Goal: Task Accomplishment & Management: Manage account settings

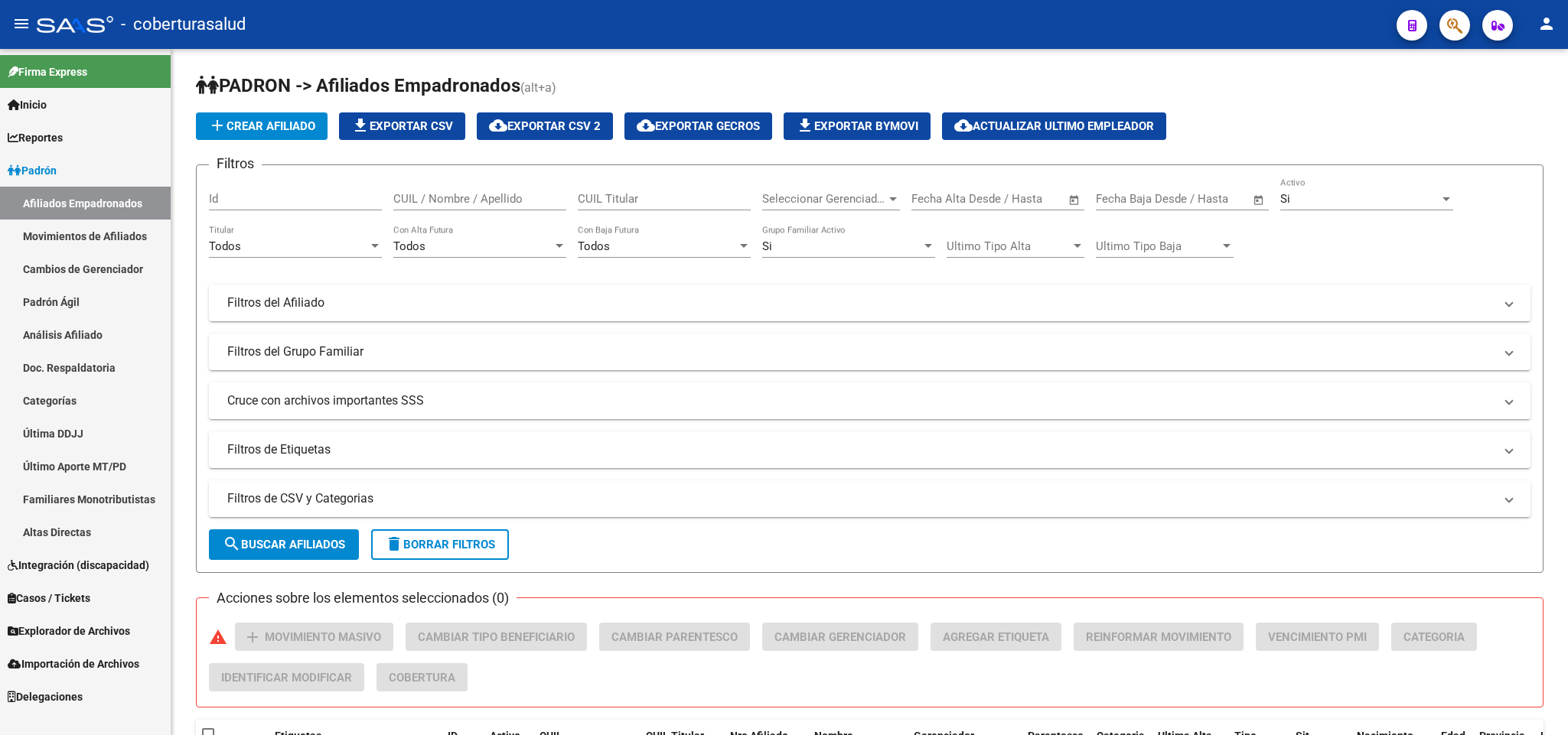
click at [1447, 29] on icon "button" at bounding box center [1454, 25] width 16 height 17
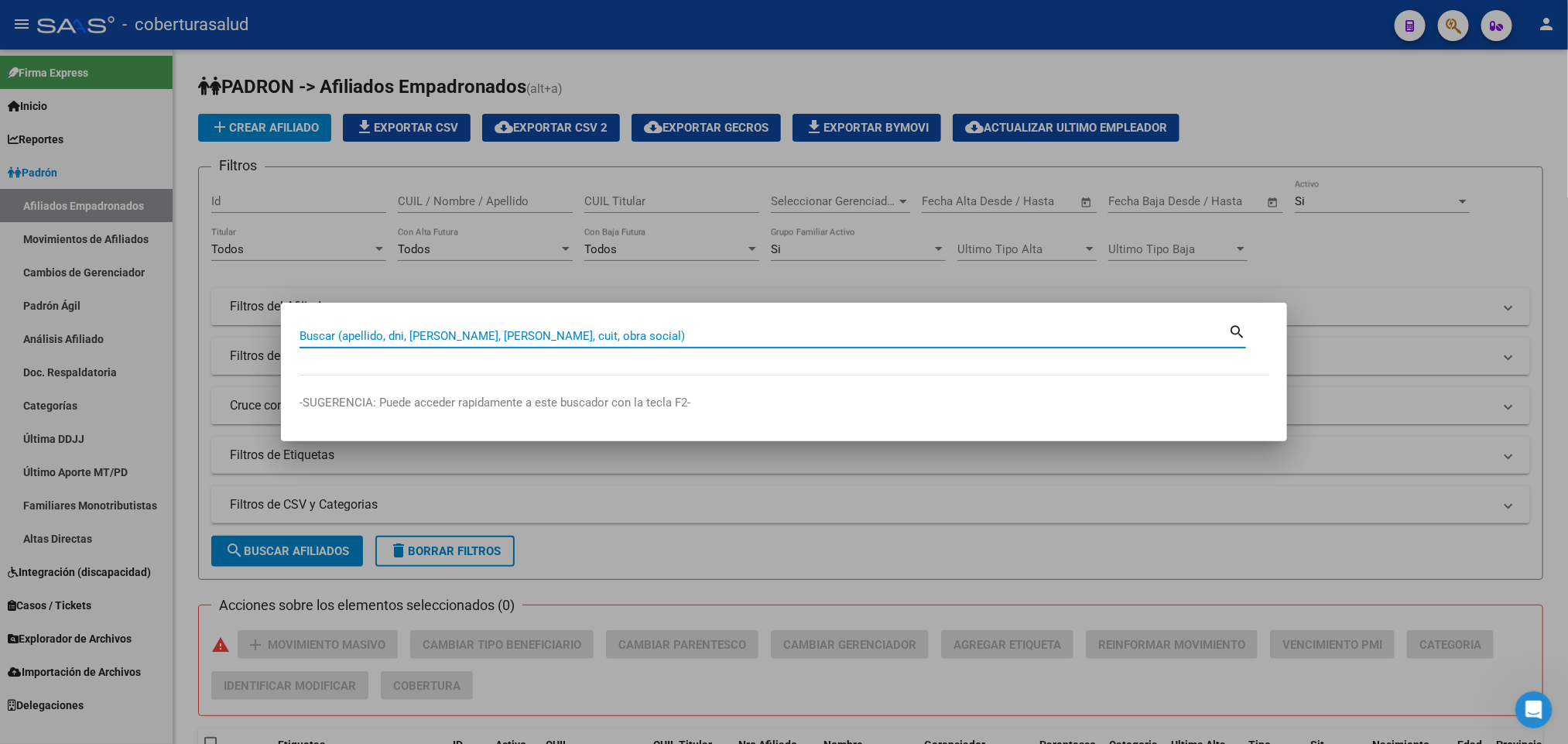
paste input "39393822"
type input "39393822"
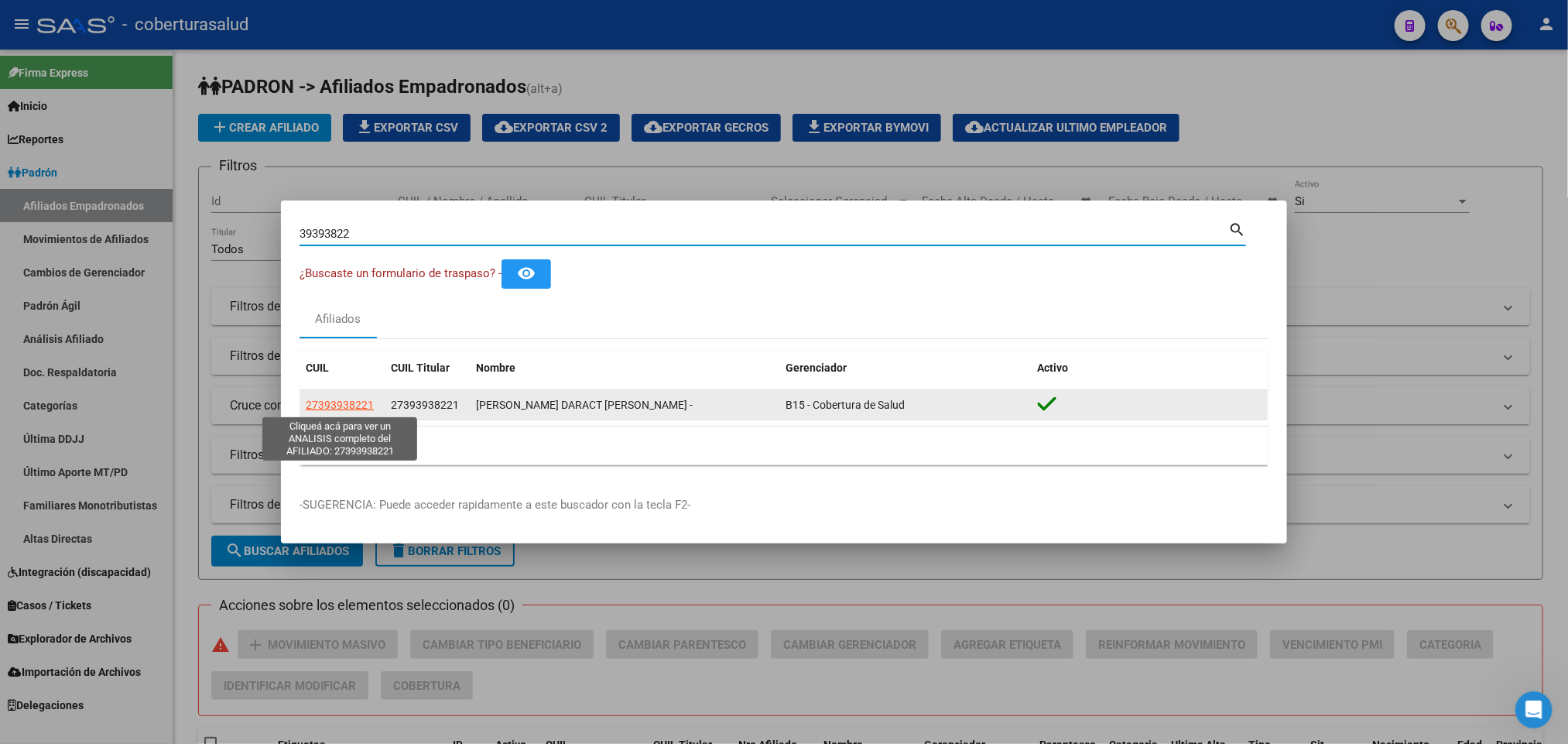
click at [362, 405] on span "27393938221" at bounding box center [339, 404] width 68 height 12
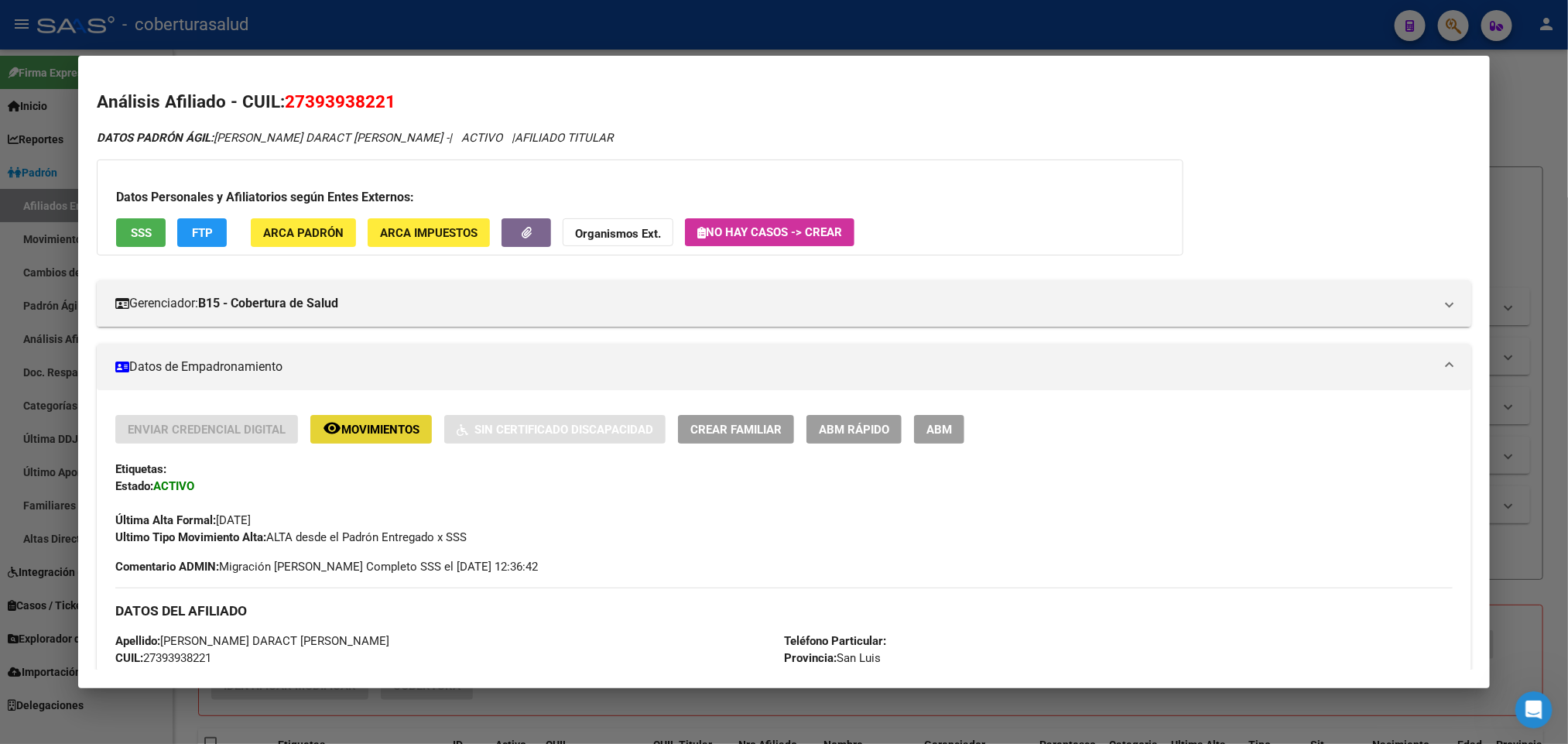
click at [377, 423] on span "Movimientos" at bounding box center [380, 429] width 78 height 14
click at [330, 108] on span "27393938221" at bounding box center [339, 101] width 110 height 20
copy span "27393938221"
click at [939, 425] on span "ABM" at bounding box center [939, 429] width 26 height 14
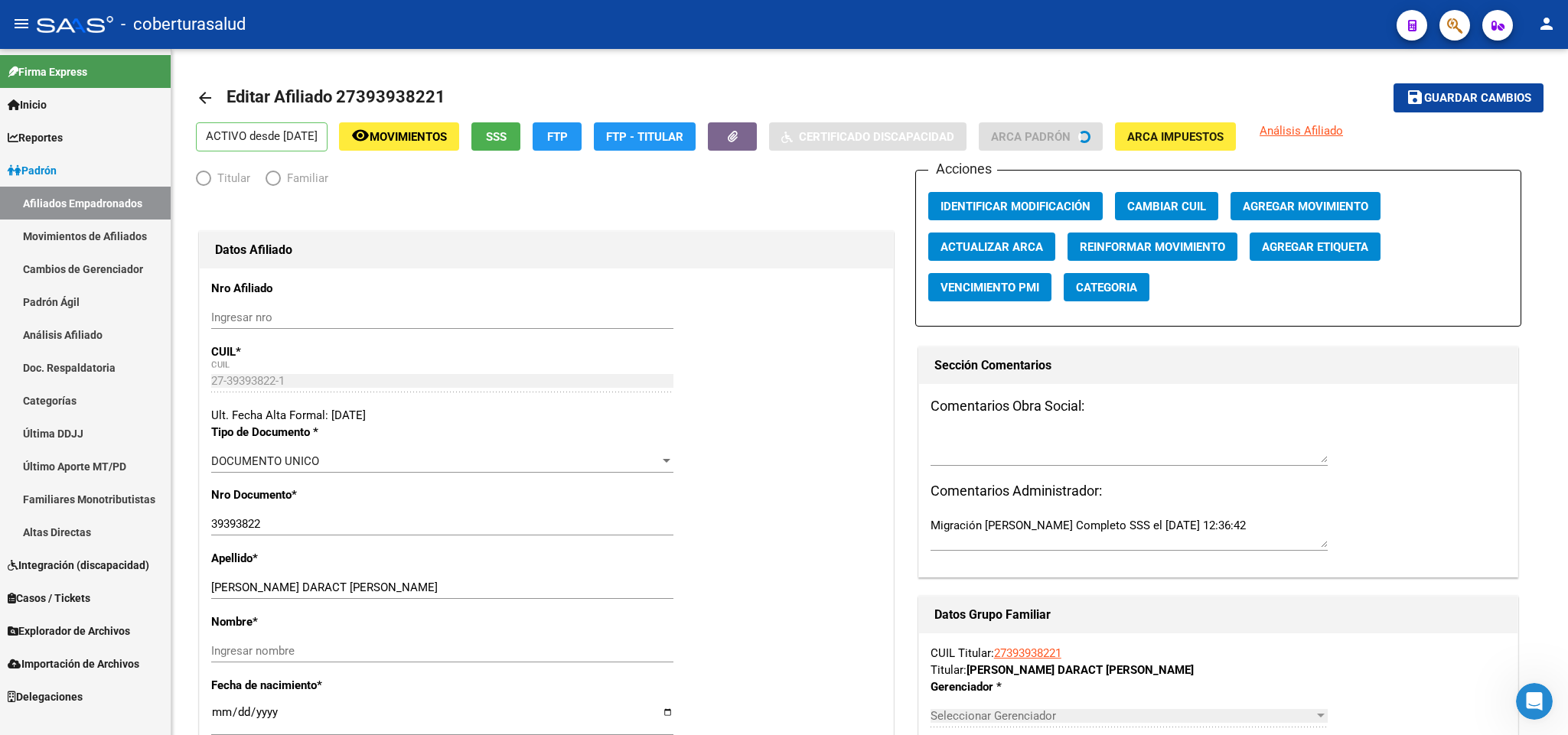
radio input "true"
type input "30-70776189-6"
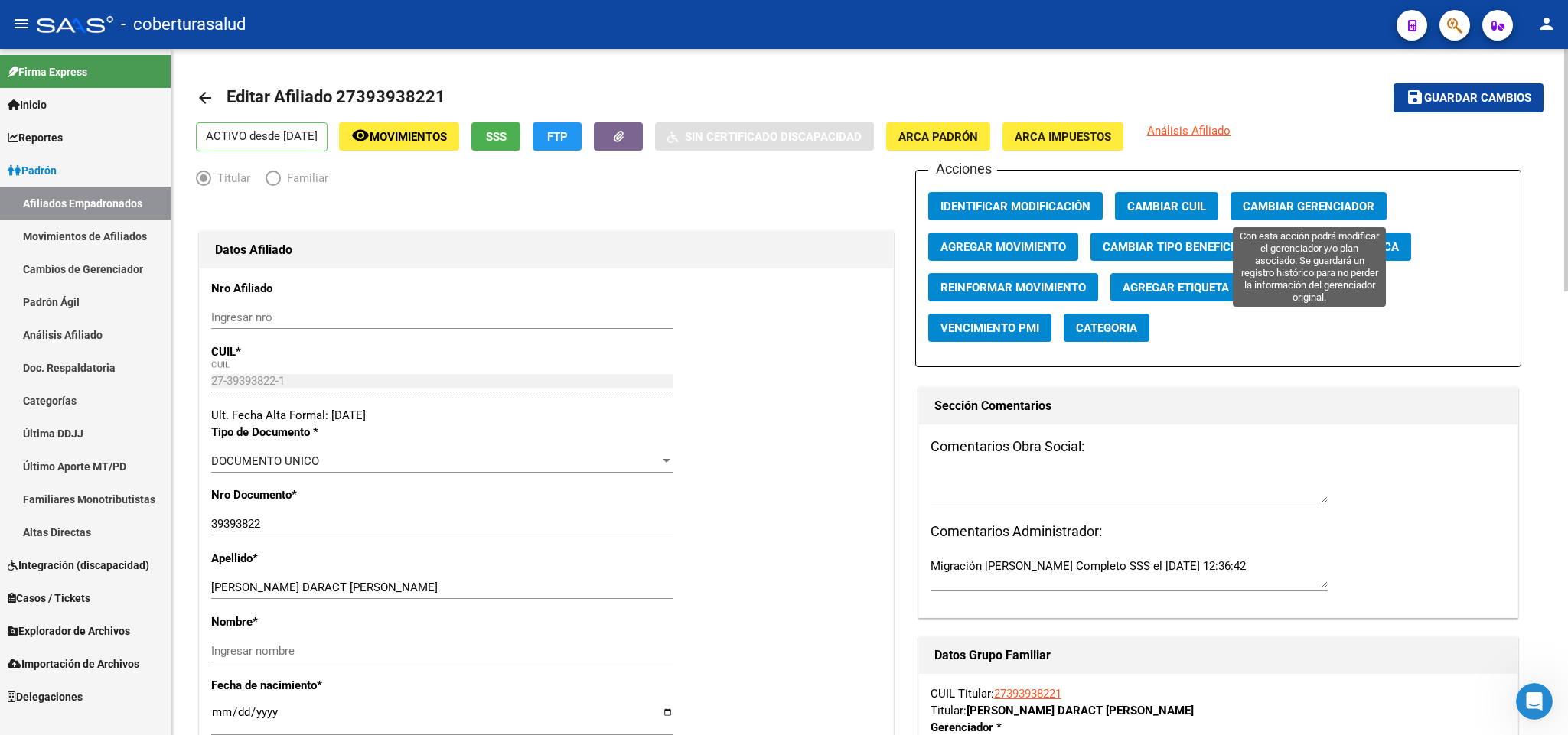
click at [1286, 205] on span "Cambiar Gerenciador" at bounding box center [1308, 206] width 131 height 14
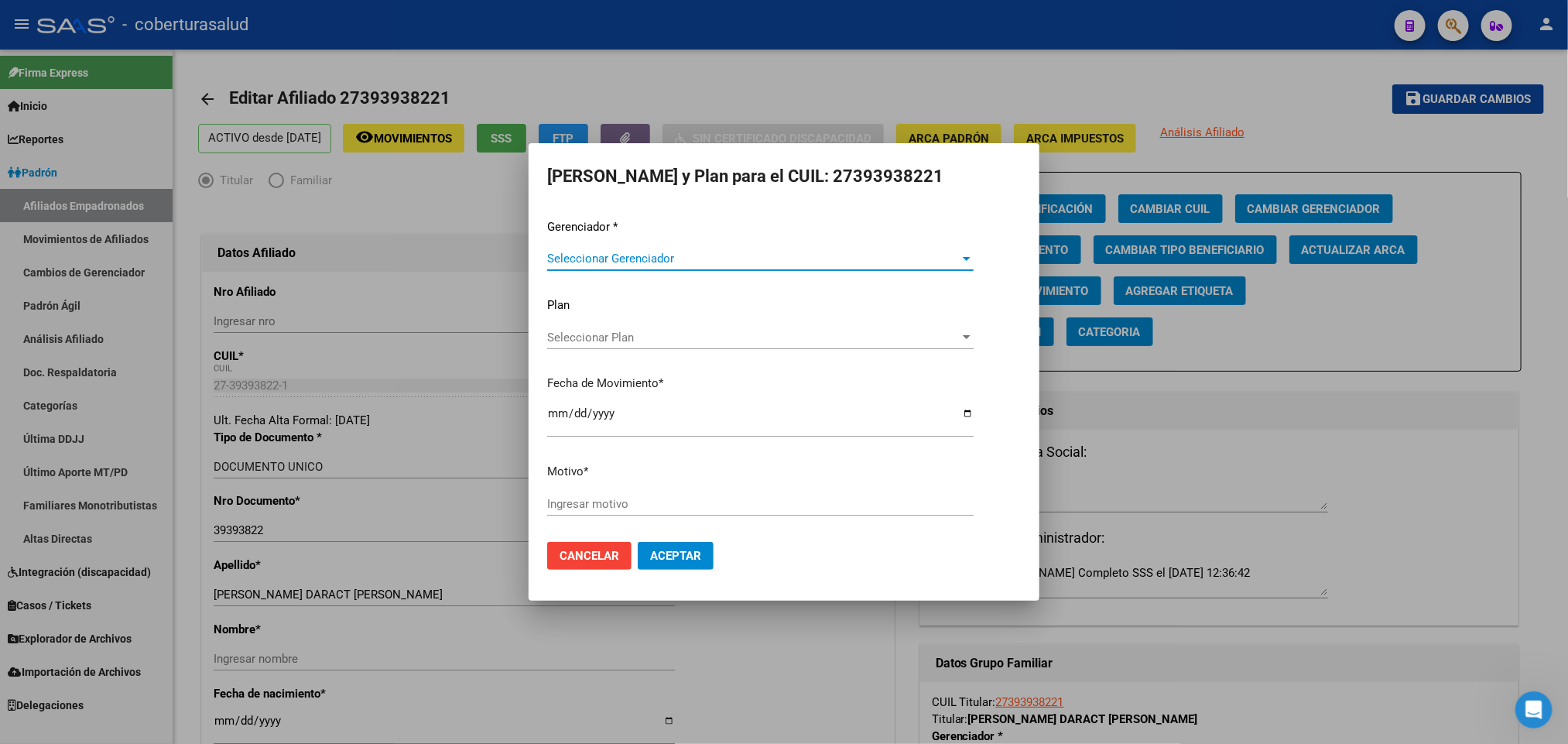
click at [827, 265] on span "Seleccionar Gerenciador" at bounding box center [753, 258] width 413 height 14
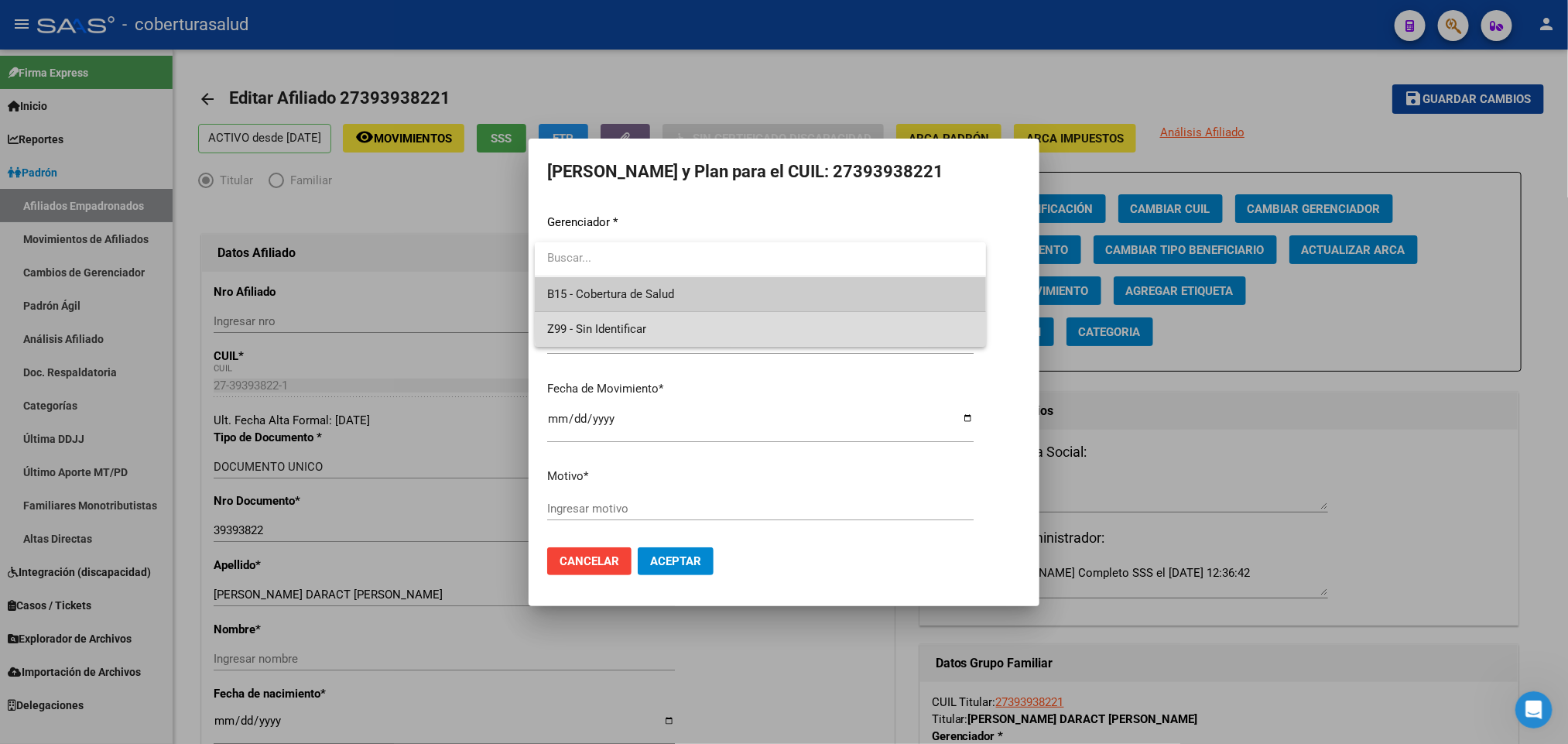
click at [802, 321] on span "Z99 - Sin Identificar" at bounding box center [760, 330] width 427 height 35
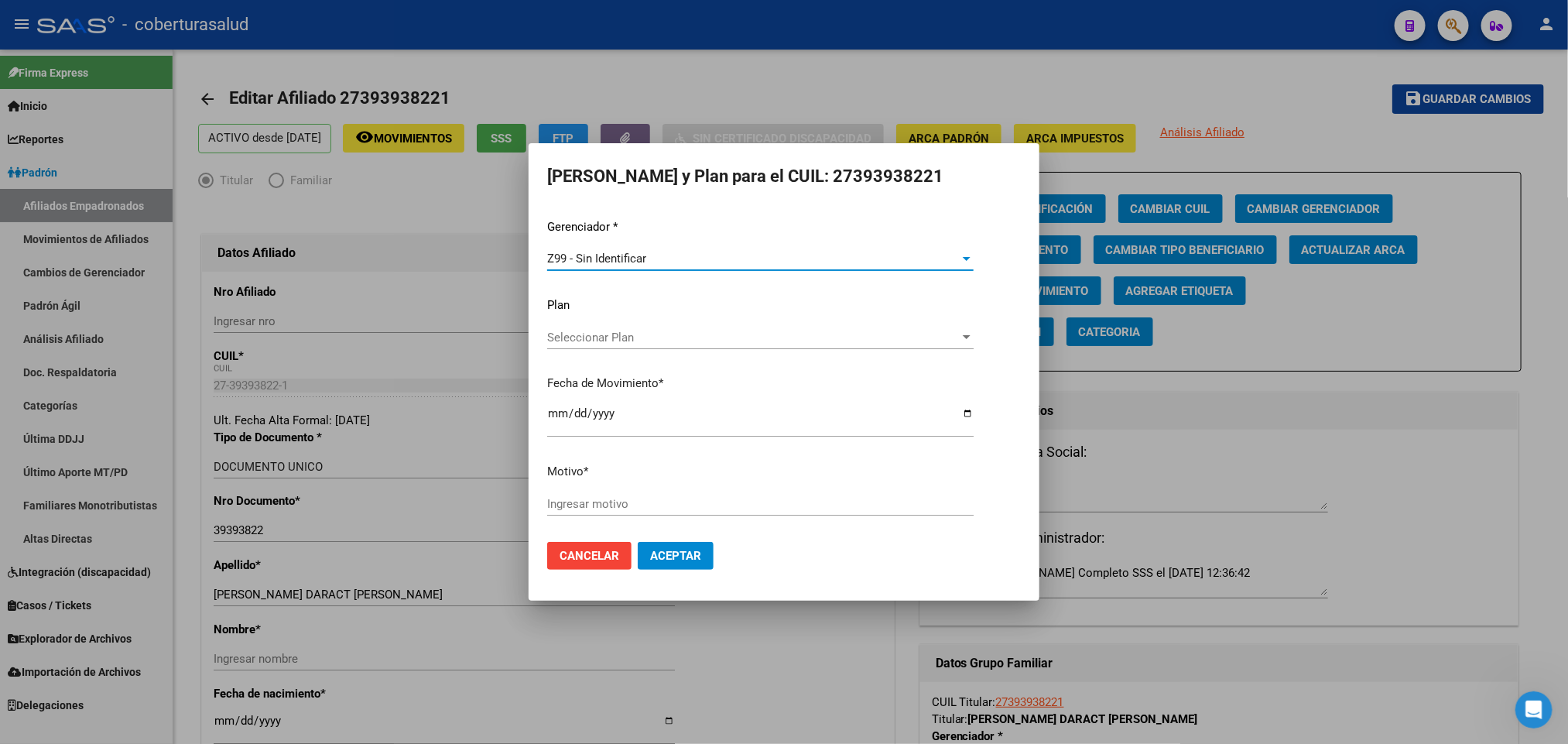
click at [818, 330] on span "Seleccionar Plan" at bounding box center [753, 337] width 413 height 14
click at [827, 305] on div at bounding box center [784, 372] width 1568 height 744
click at [811, 268] on div "Z99 - Sin Identificar Seleccionar Gerenciador" at bounding box center [760, 258] width 427 height 23
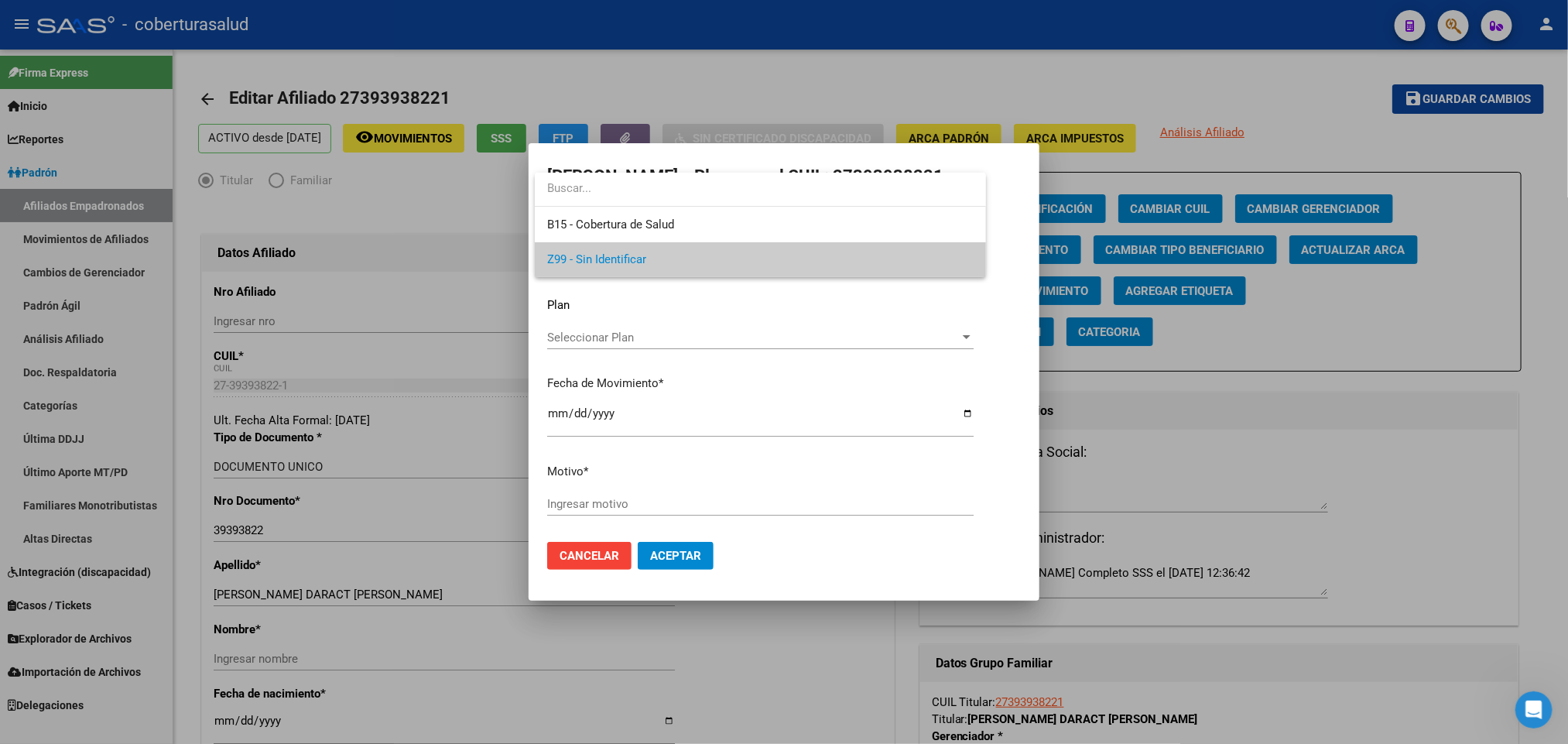
click at [778, 502] on div at bounding box center [784, 372] width 1568 height 744
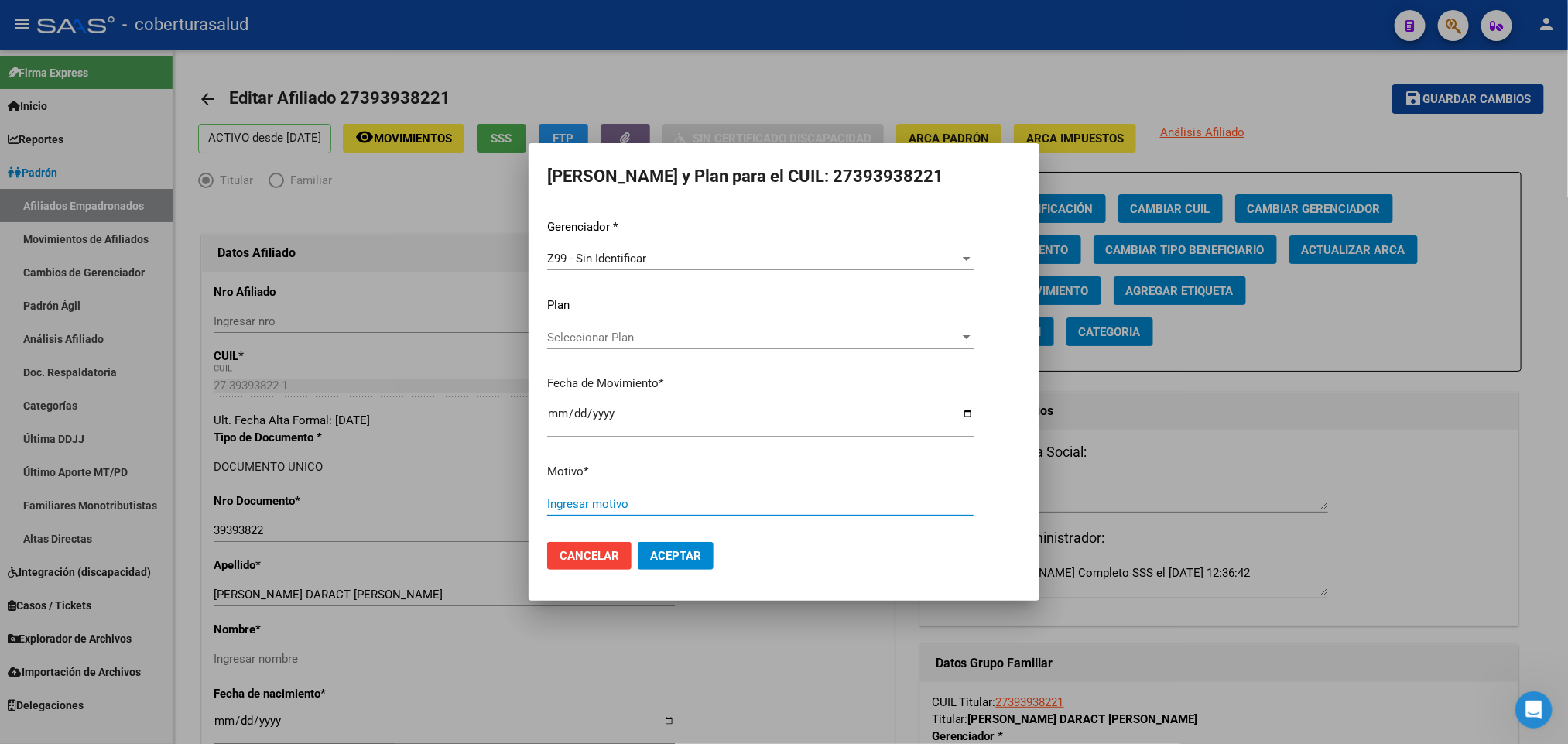
click at [758, 507] on input "Ingresar motivo" at bounding box center [760, 504] width 427 height 14
click at [604, 558] on span "Cancelar" at bounding box center [589, 556] width 60 height 14
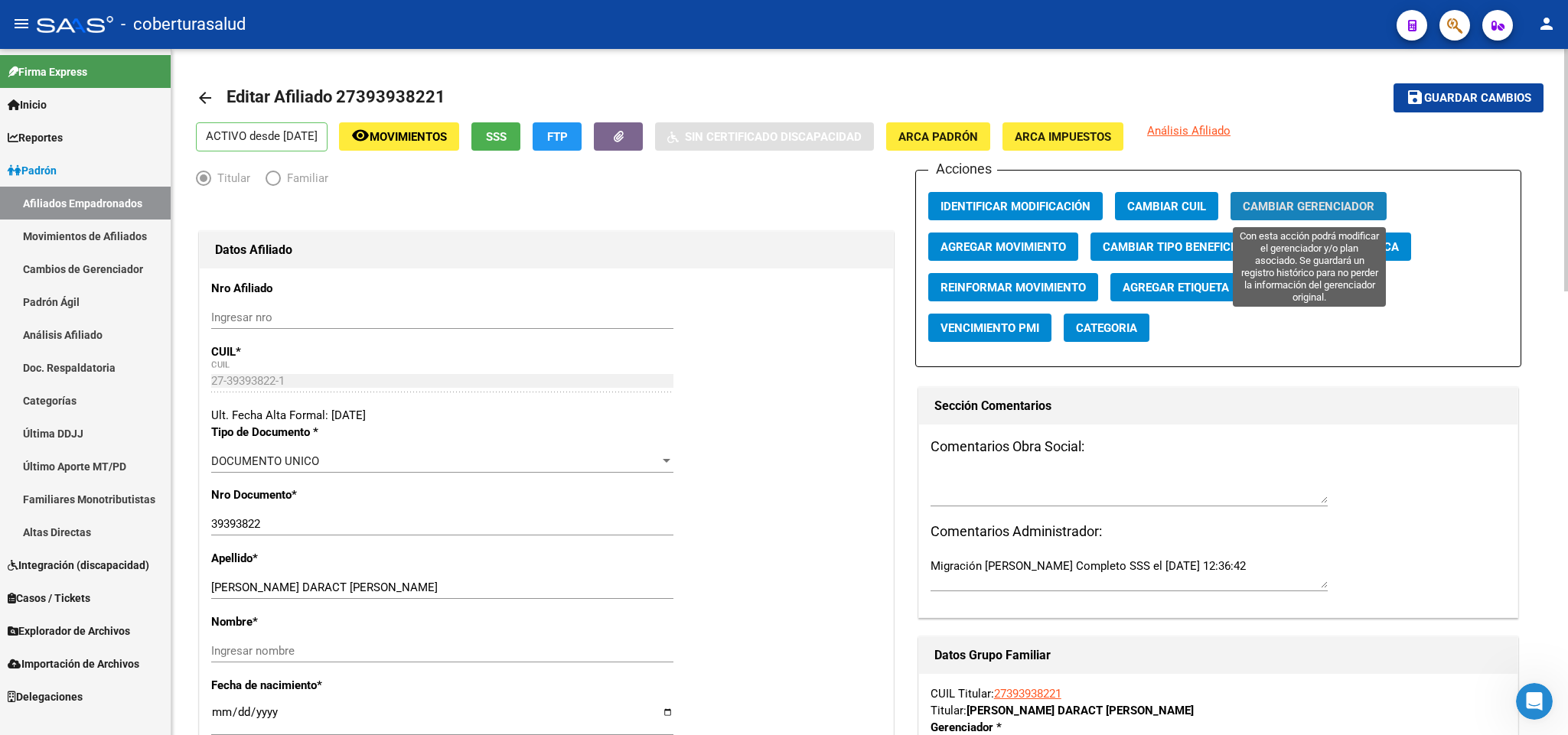
click at [1365, 209] on span "Cambiar Gerenciador" at bounding box center [1308, 206] width 131 height 14
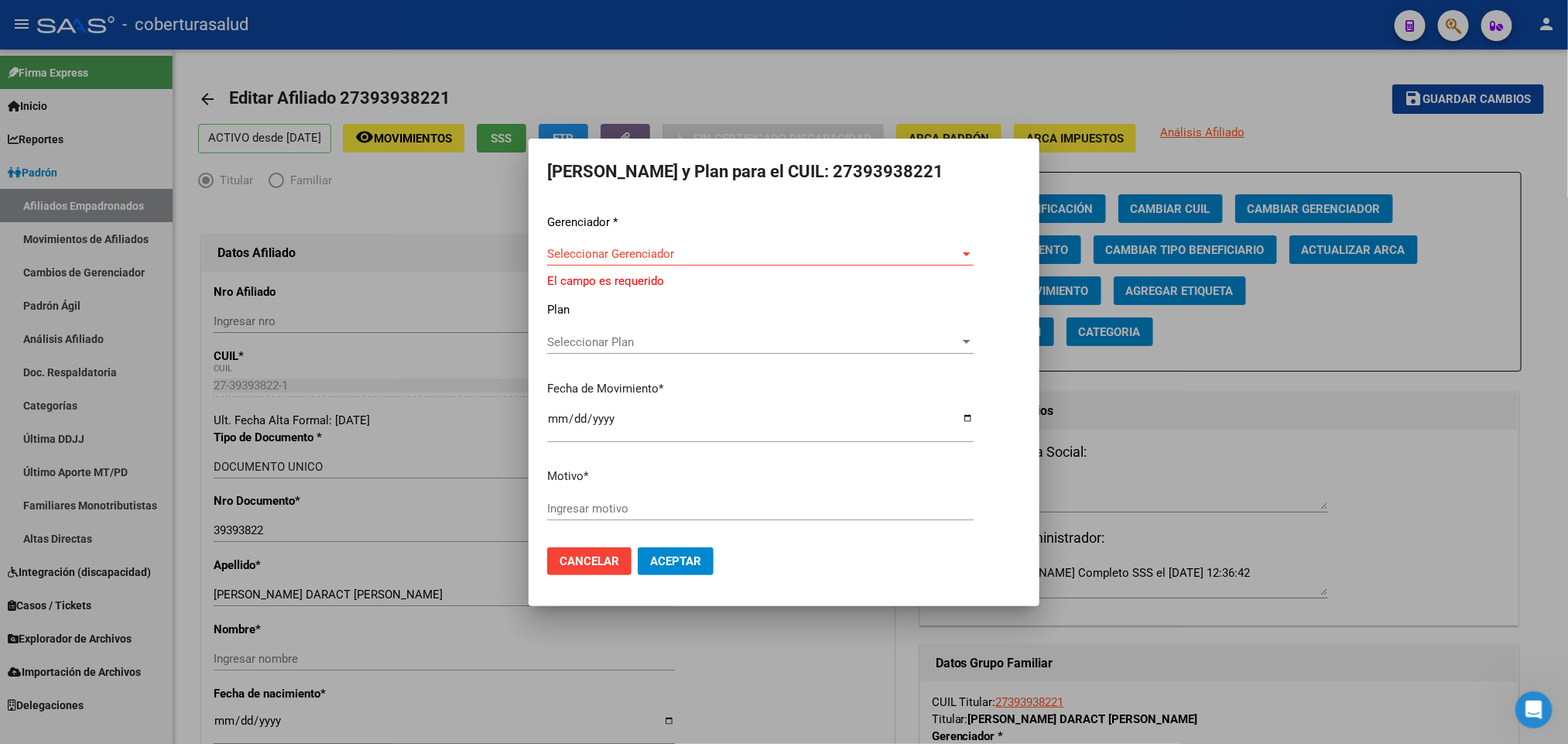
click at [953, 247] on div "Seleccionar Gerenciador Seleccionar Gerenciador" at bounding box center [760, 254] width 427 height 23
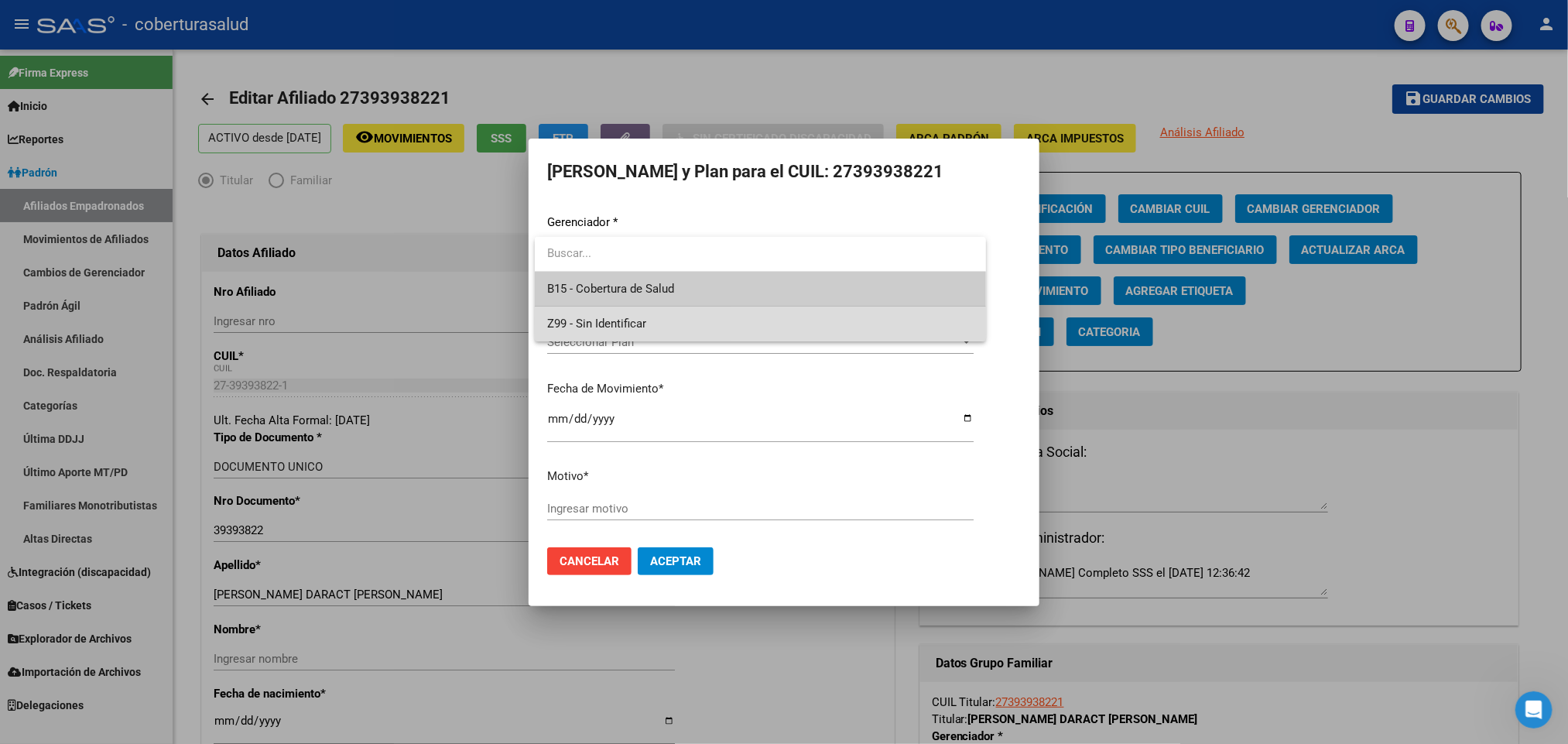
click at [850, 321] on span "Z99 - Sin Identificar" at bounding box center [760, 324] width 427 height 35
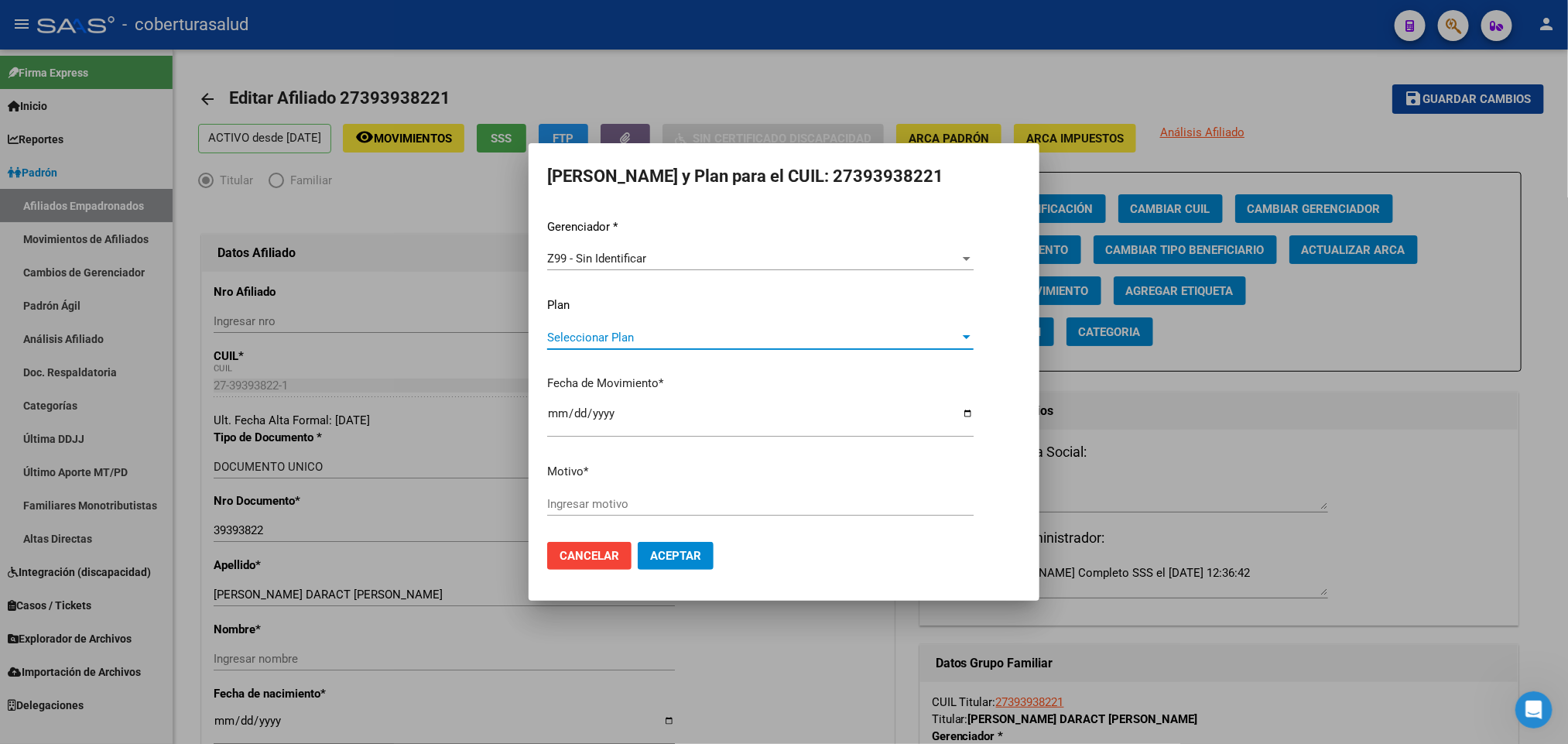
click at [857, 337] on span "Seleccionar Plan" at bounding box center [753, 337] width 413 height 14
click at [901, 293] on div at bounding box center [784, 372] width 1568 height 744
click at [697, 507] on input "Ingresar motivo" at bounding box center [760, 504] width 427 height 14
type input "a"
click at [697, 502] on input "no gestionado" at bounding box center [760, 504] width 427 height 14
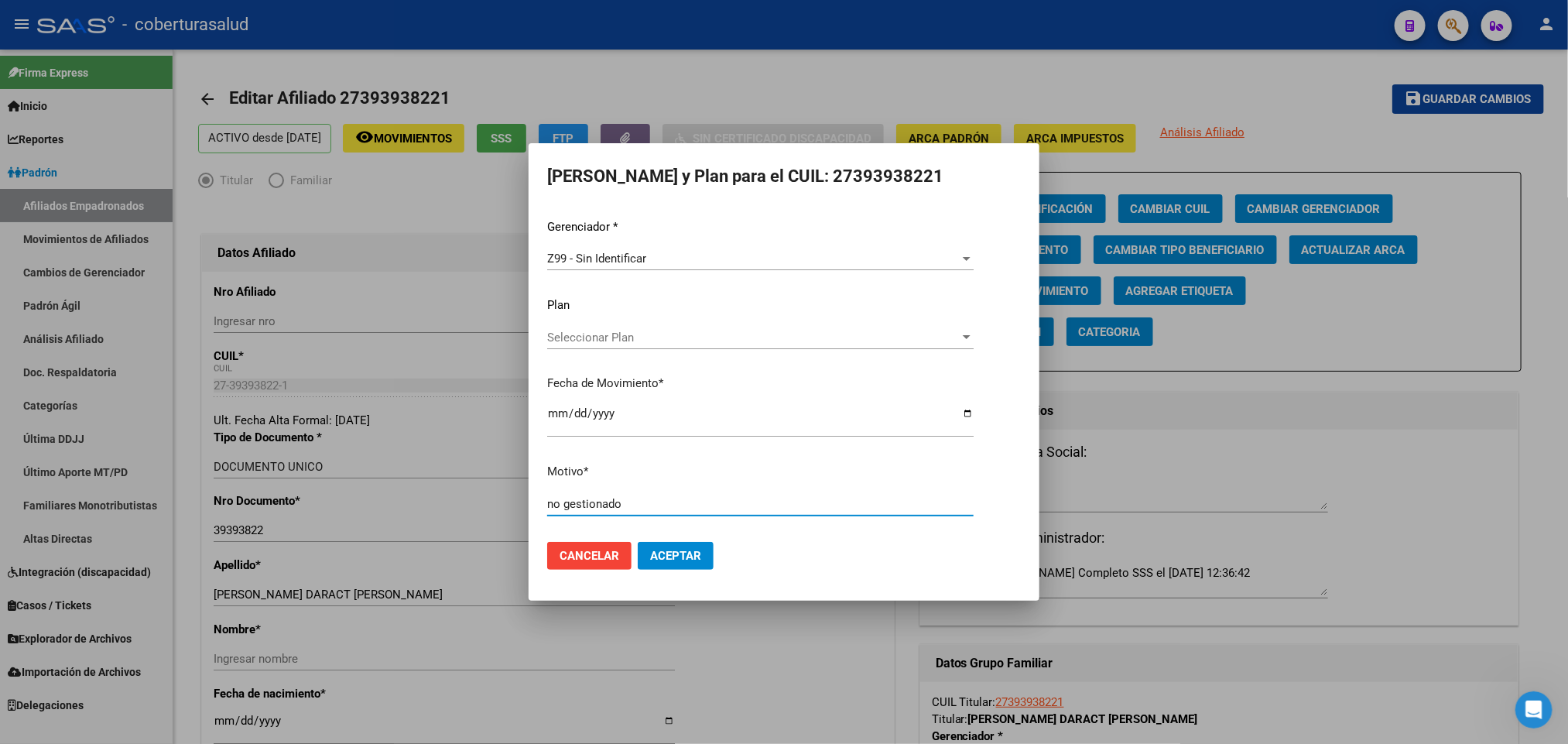
click at [697, 502] on input "no gestionado" at bounding box center [760, 504] width 427 height 14
type input "no gestionado por boreal"
click at [695, 565] on button "Aceptar" at bounding box center [675, 556] width 76 height 28
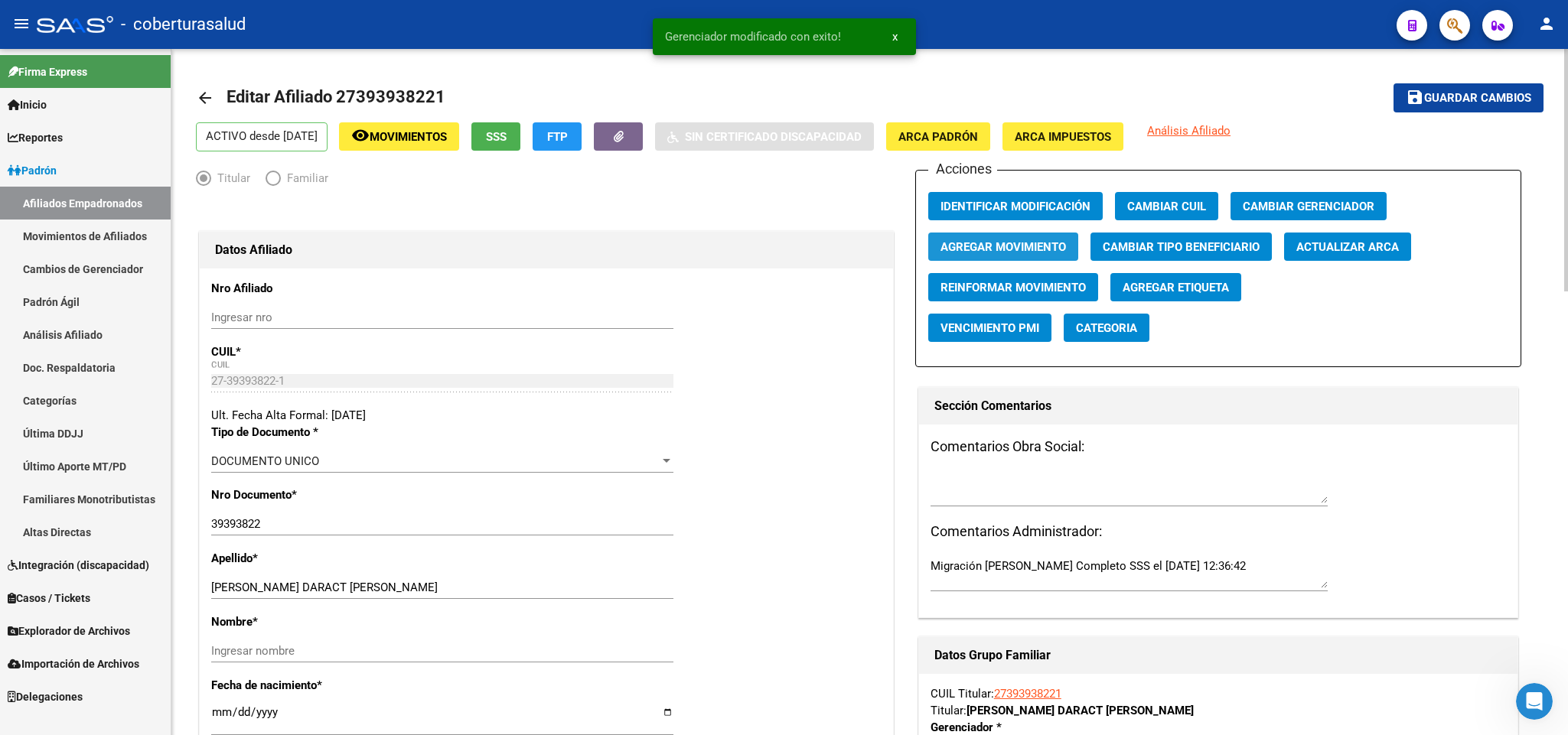
click at [1054, 260] on button "Agregar Movimiento" at bounding box center [1003, 246] width 150 height 29
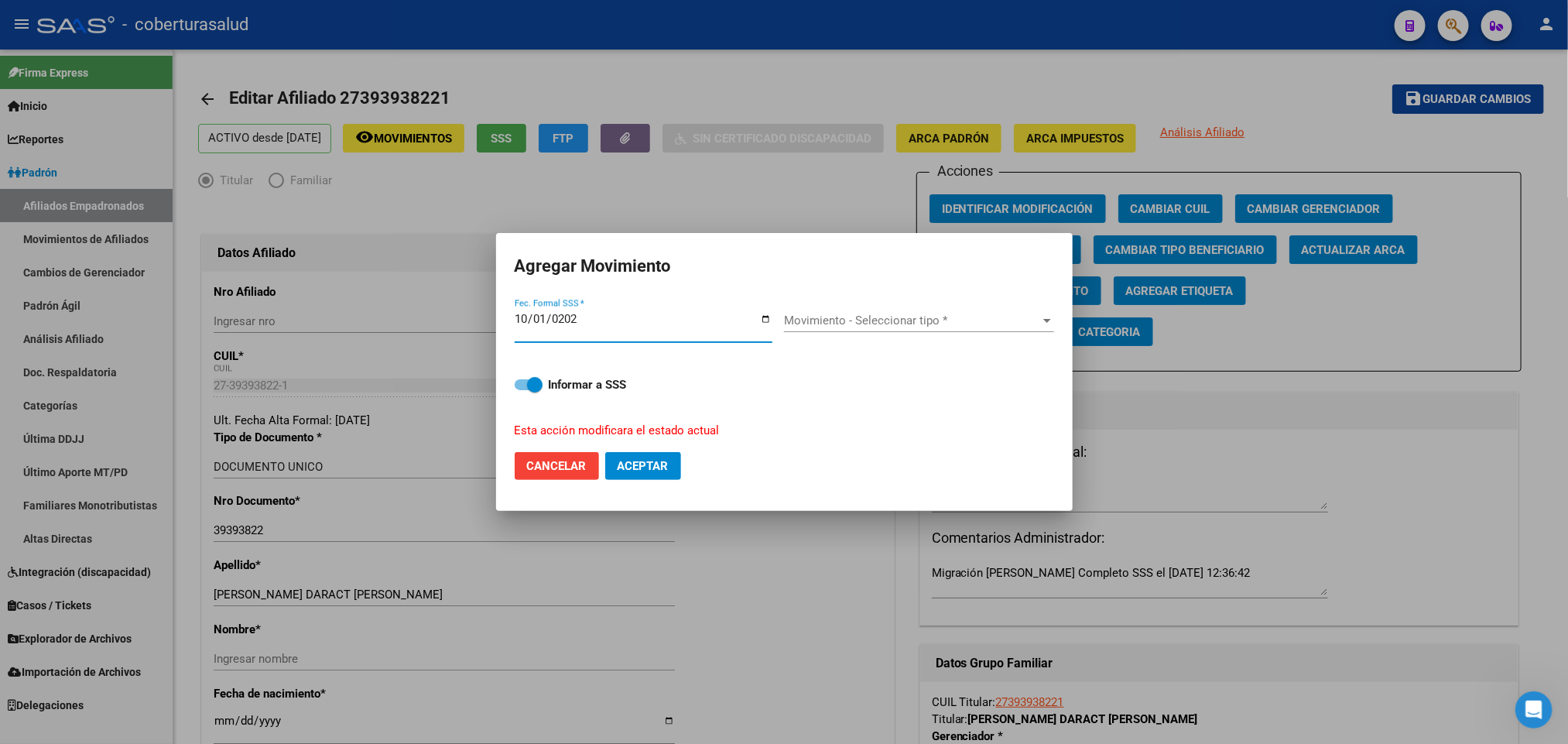
type input "[DATE]"
drag, startPoint x: 929, startPoint y: 340, endPoint x: 929, endPoint y: 326, distance: 14.0
click at [927, 330] on div "Movimiento - Seleccionar tipo * Movimiento - Seleccionar tipo *" at bounding box center [919, 328] width 270 height 38
click at [929, 326] on span "Movimiento - Seleccionar tipo *" at bounding box center [912, 321] width 256 height 14
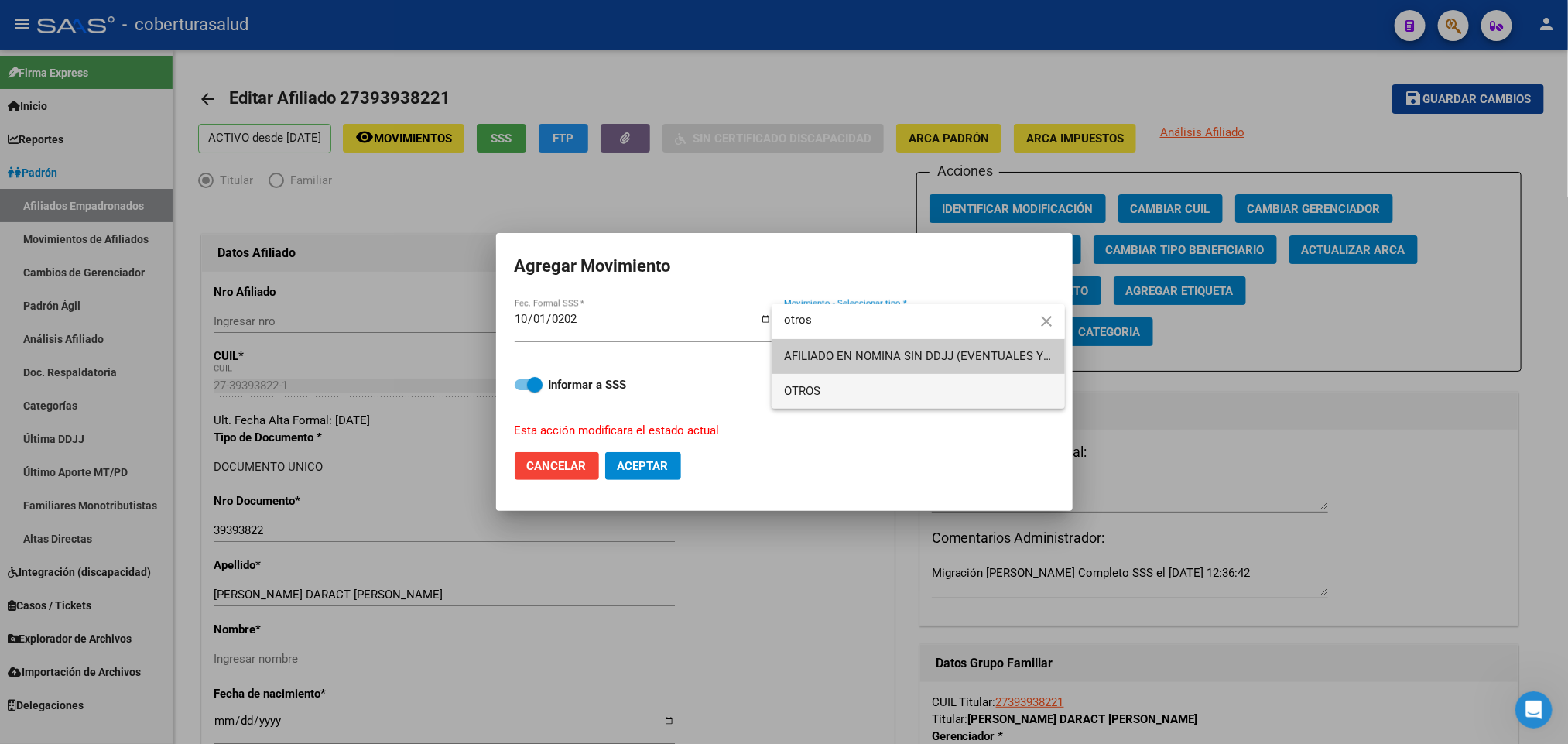
type input "otros"
click at [940, 384] on span "OTROS" at bounding box center [919, 391] width 269 height 35
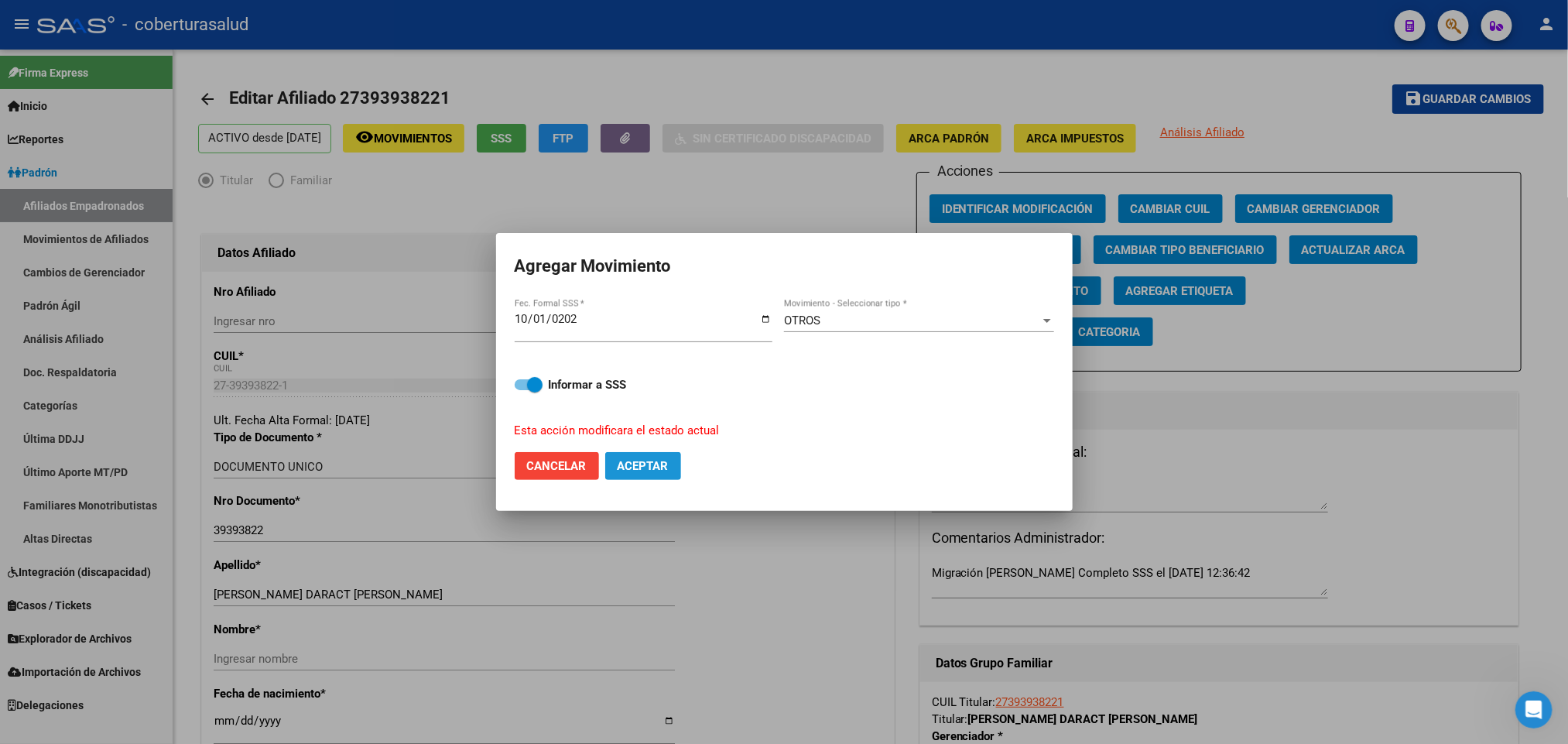
click at [662, 459] on span "Aceptar" at bounding box center [643, 466] width 51 height 14
checkbox input "false"
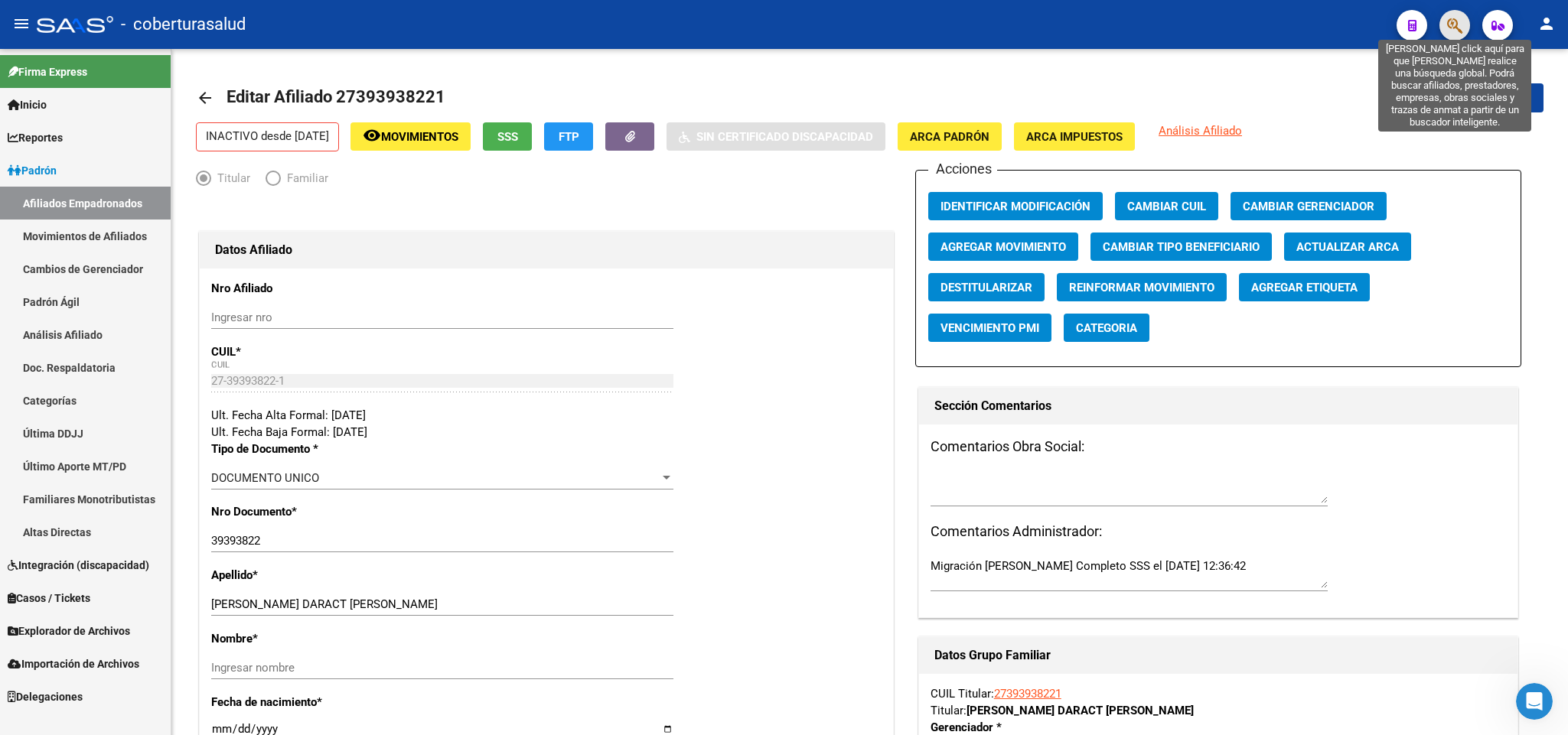
click at [1449, 23] on icon "button" at bounding box center [1454, 25] width 16 height 17
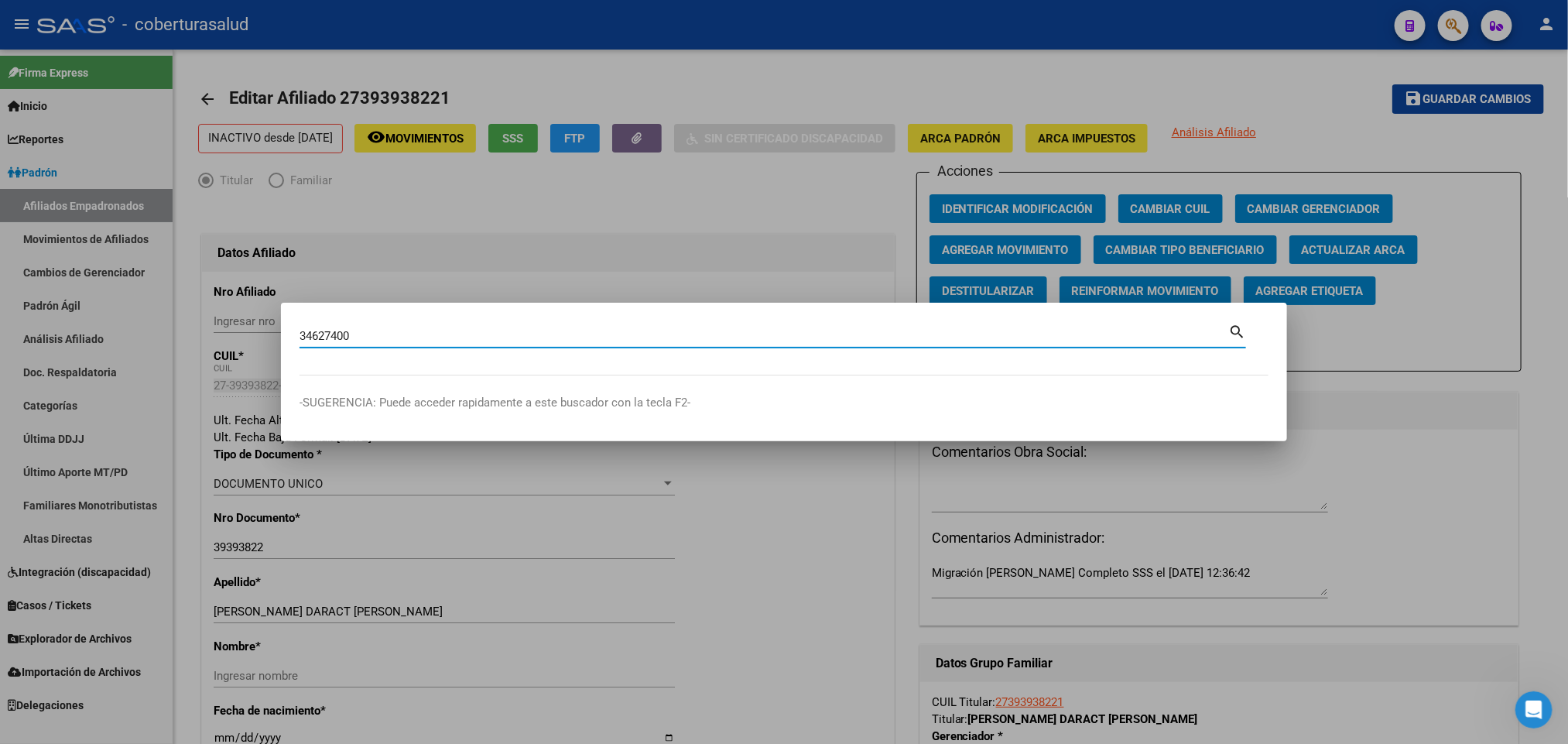
type input "34627400"
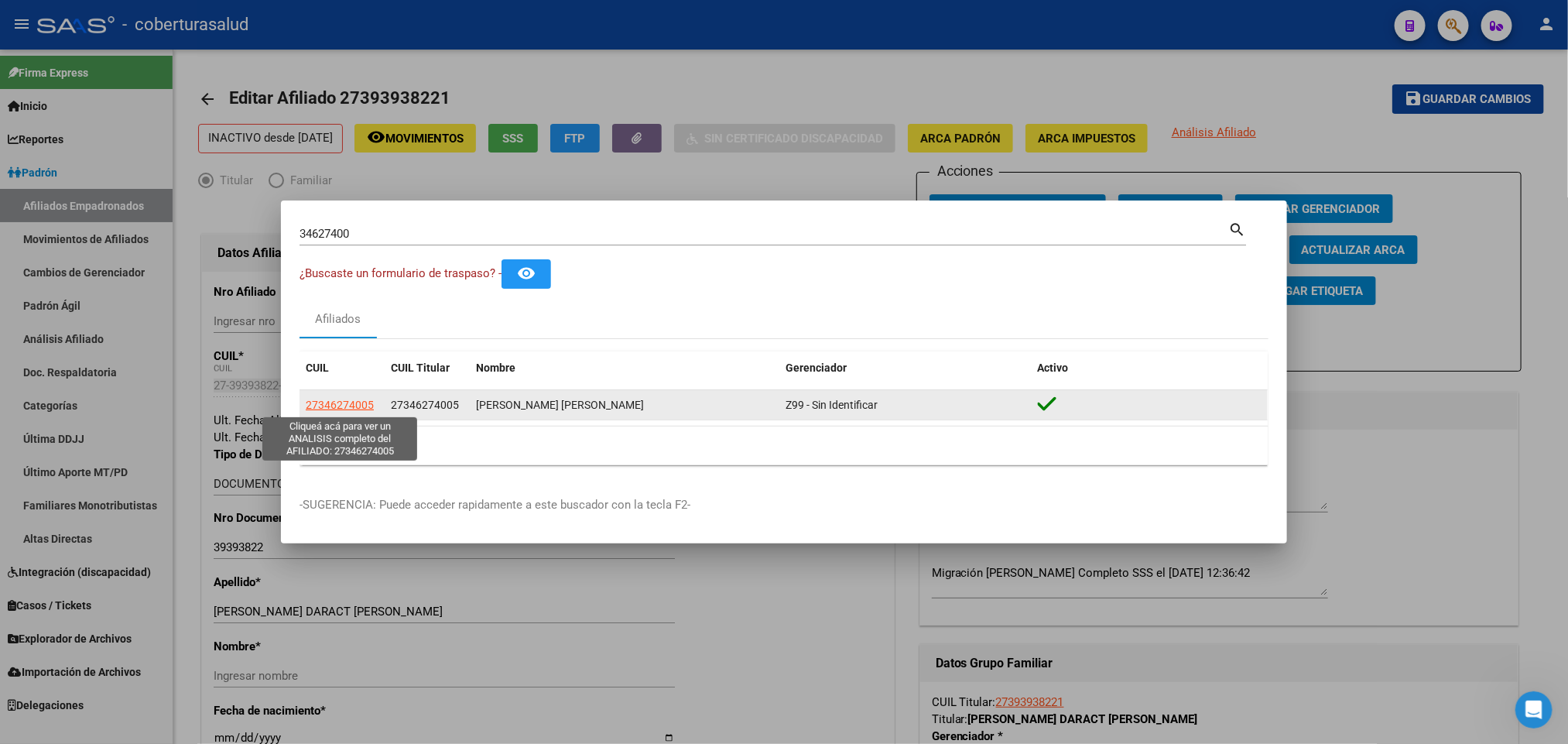
click at [360, 405] on span "27346274005" at bounding box center [339, 404] width 68 height 12
type textarea "27346274005"
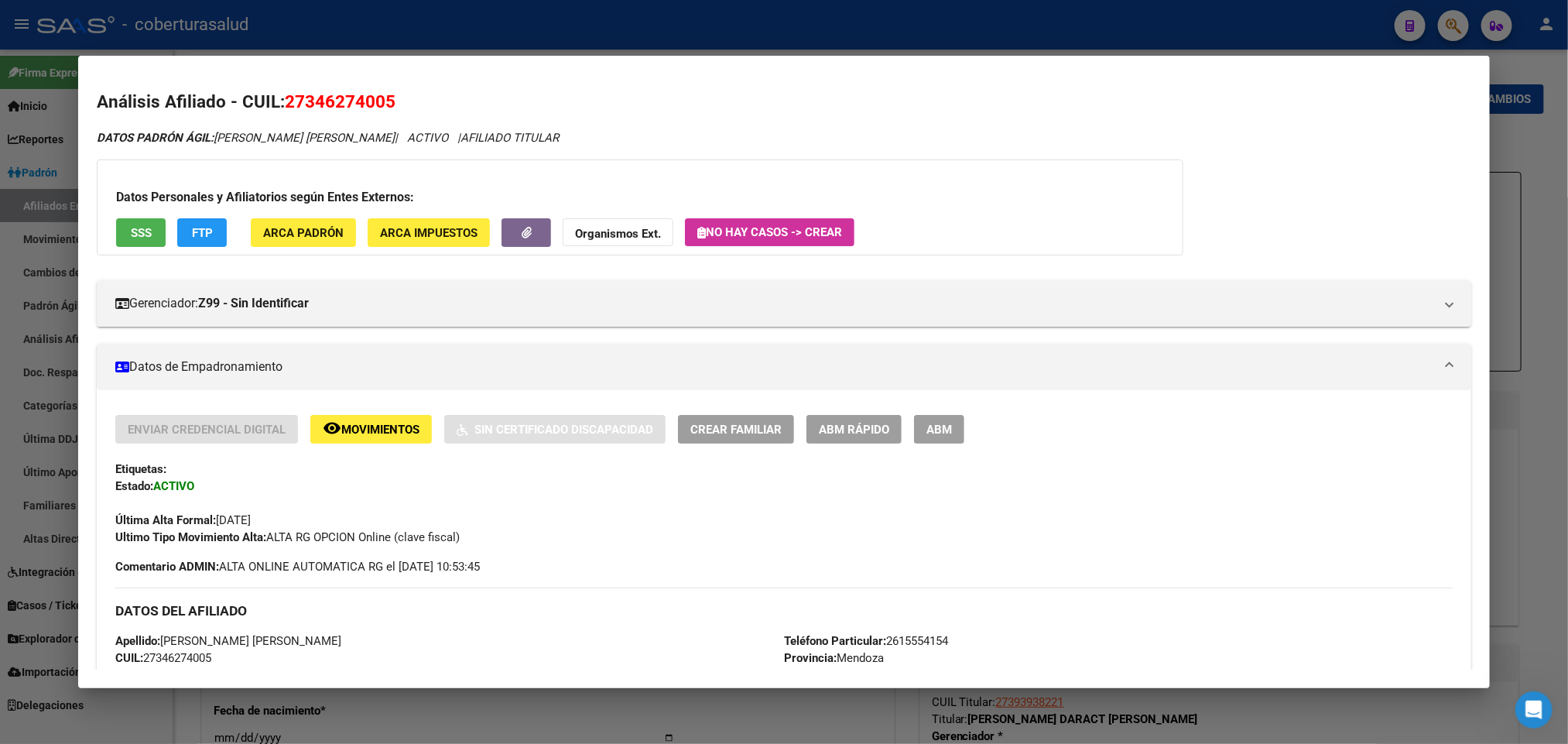
click at [932, 442] on button "ABM" at bounding box center [939, 429] width 51 height 29
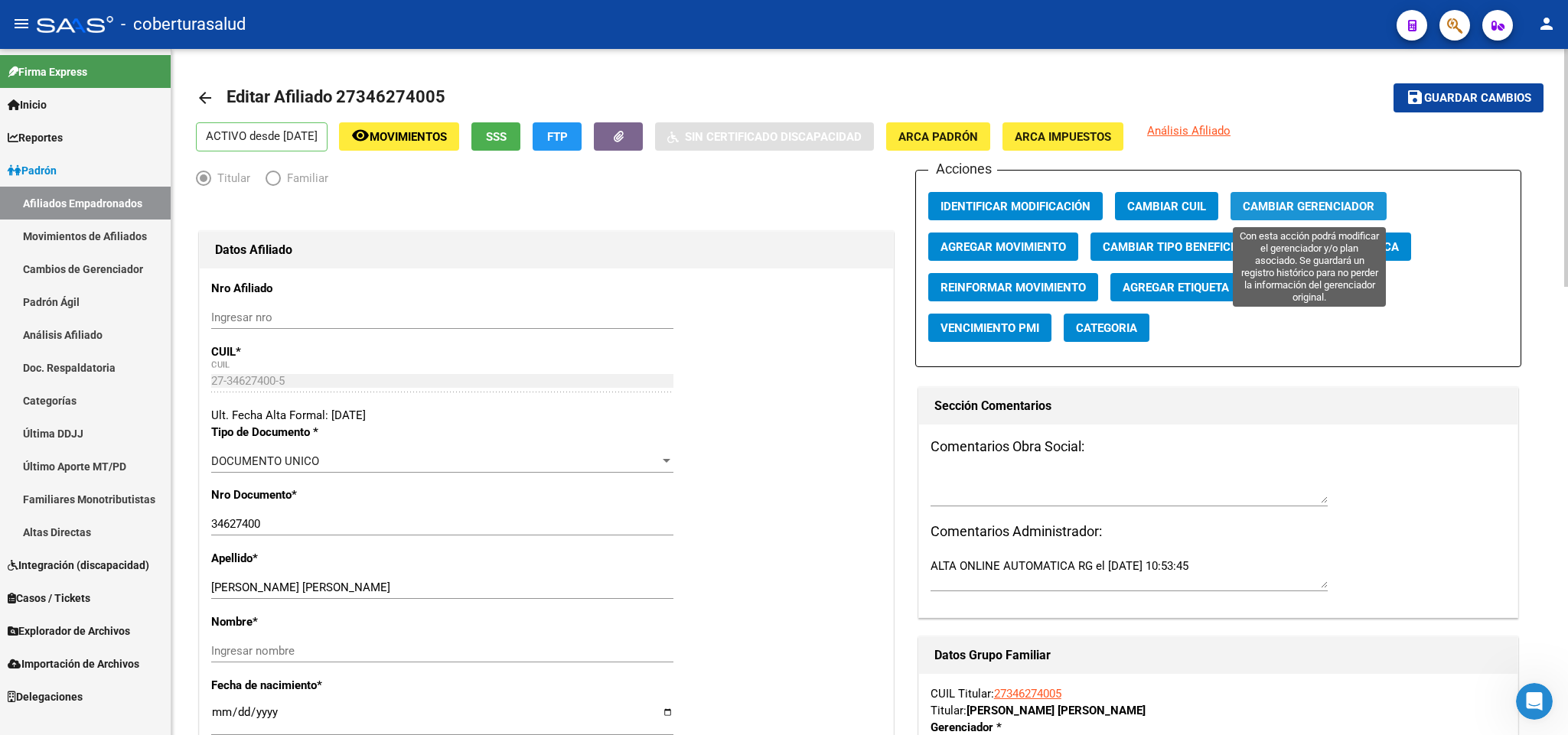
click at [1323, 207] on span "Cambiar Gerenciador" at bounding box center [1308, 206] width 131 height 14
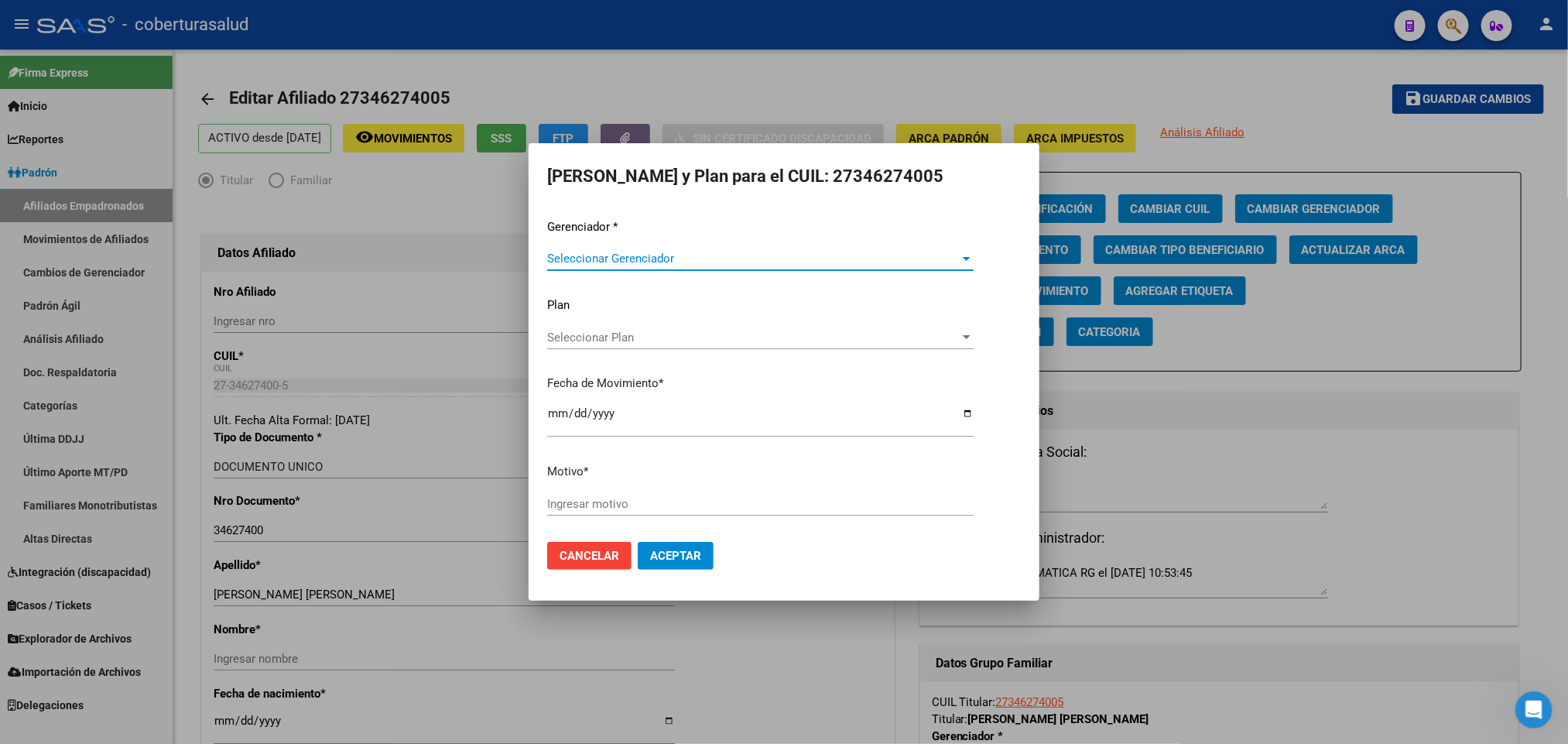
click at [938, 265] on span "Seleccionar Gerenciador" at bounding box center [753, 258] width 413 height 14
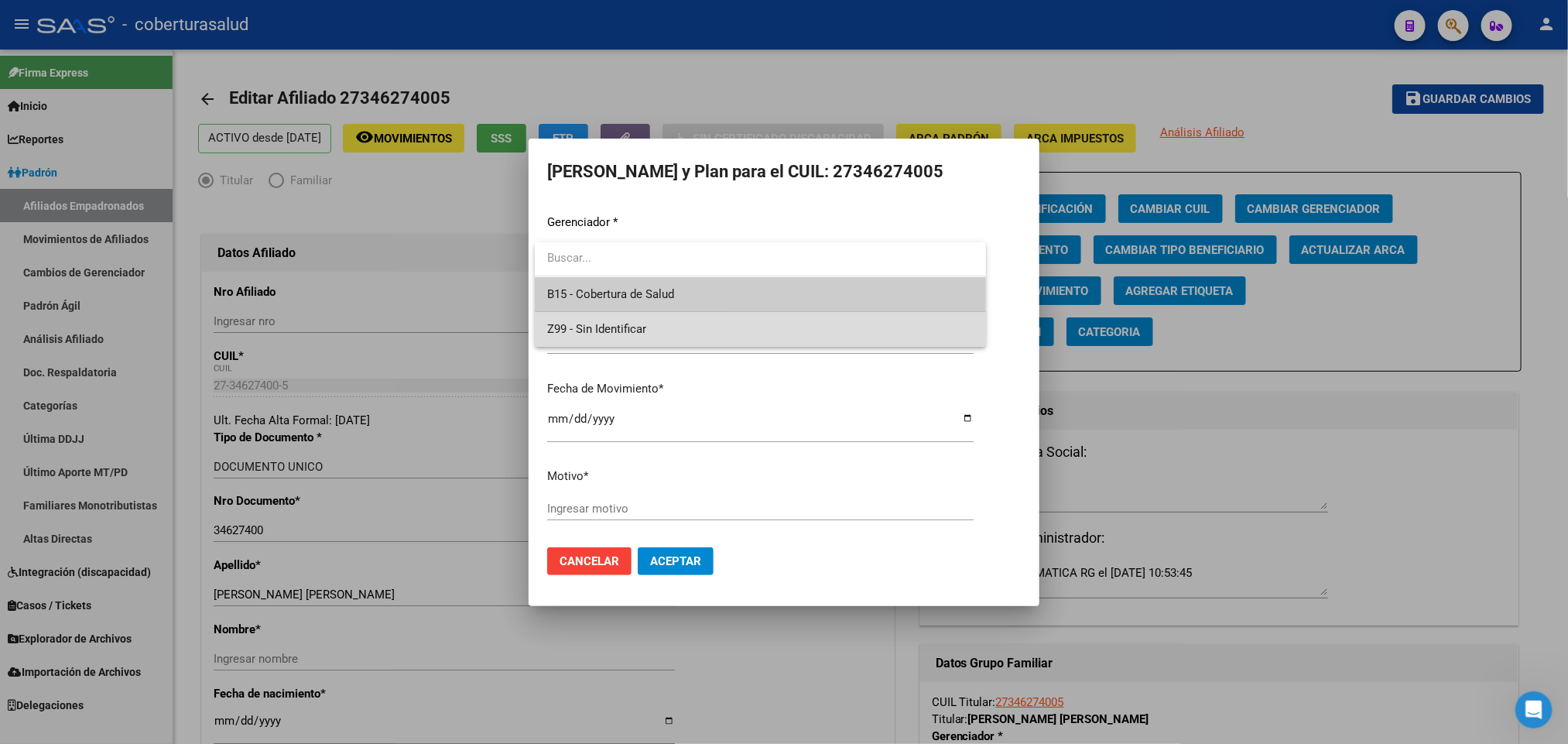
click at [872, 324] on span "Z99 - Sin Identificar" at bounding box center [760, 330] width 427 height 35
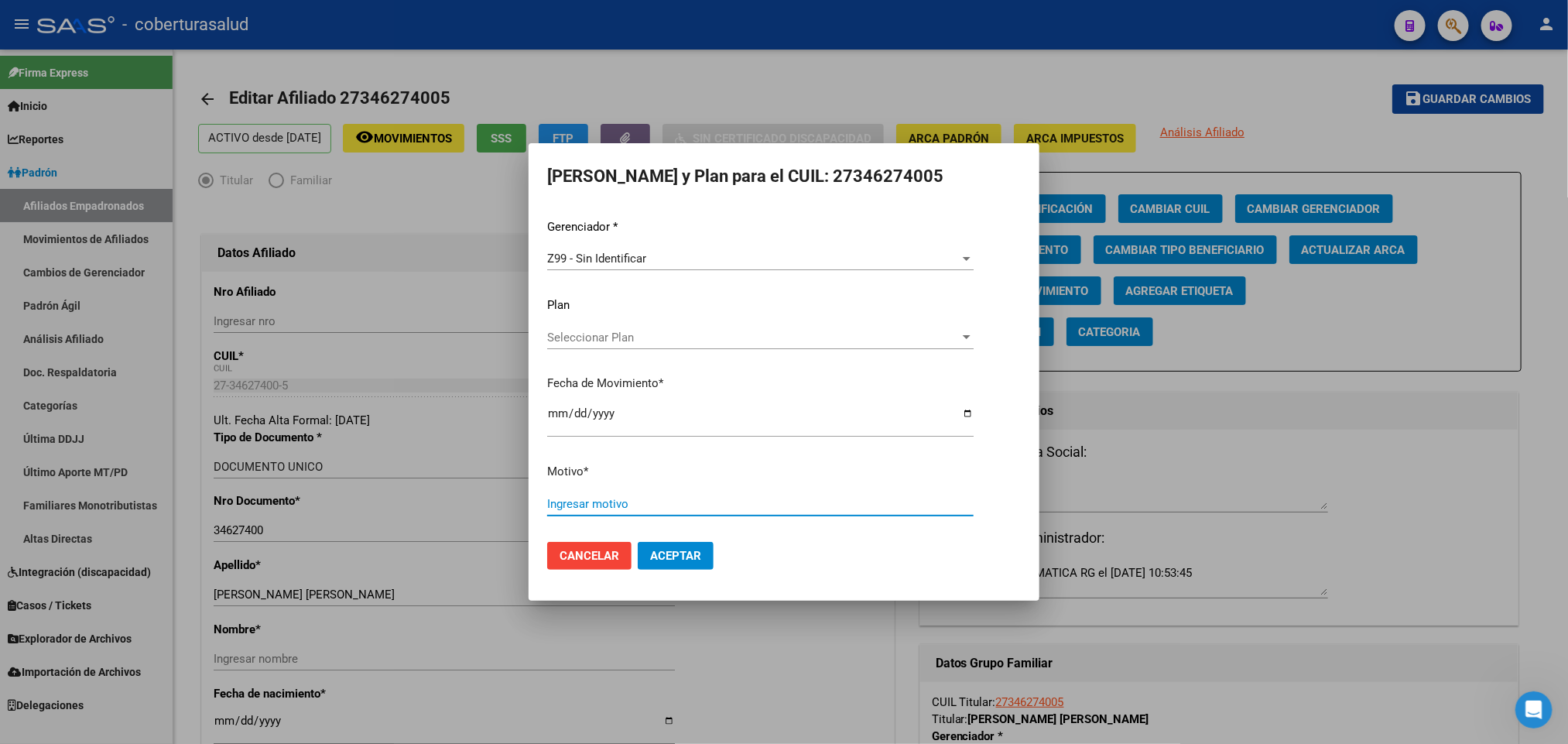
click at [696, 507] on input "Ingresar motivo" at bounding box center [760, 504] width 427 height 14
type input "no gestionado por boreal"
click at [677, 563] on button "Aceptar" at bounding box center [675, 556] width 76 height 28
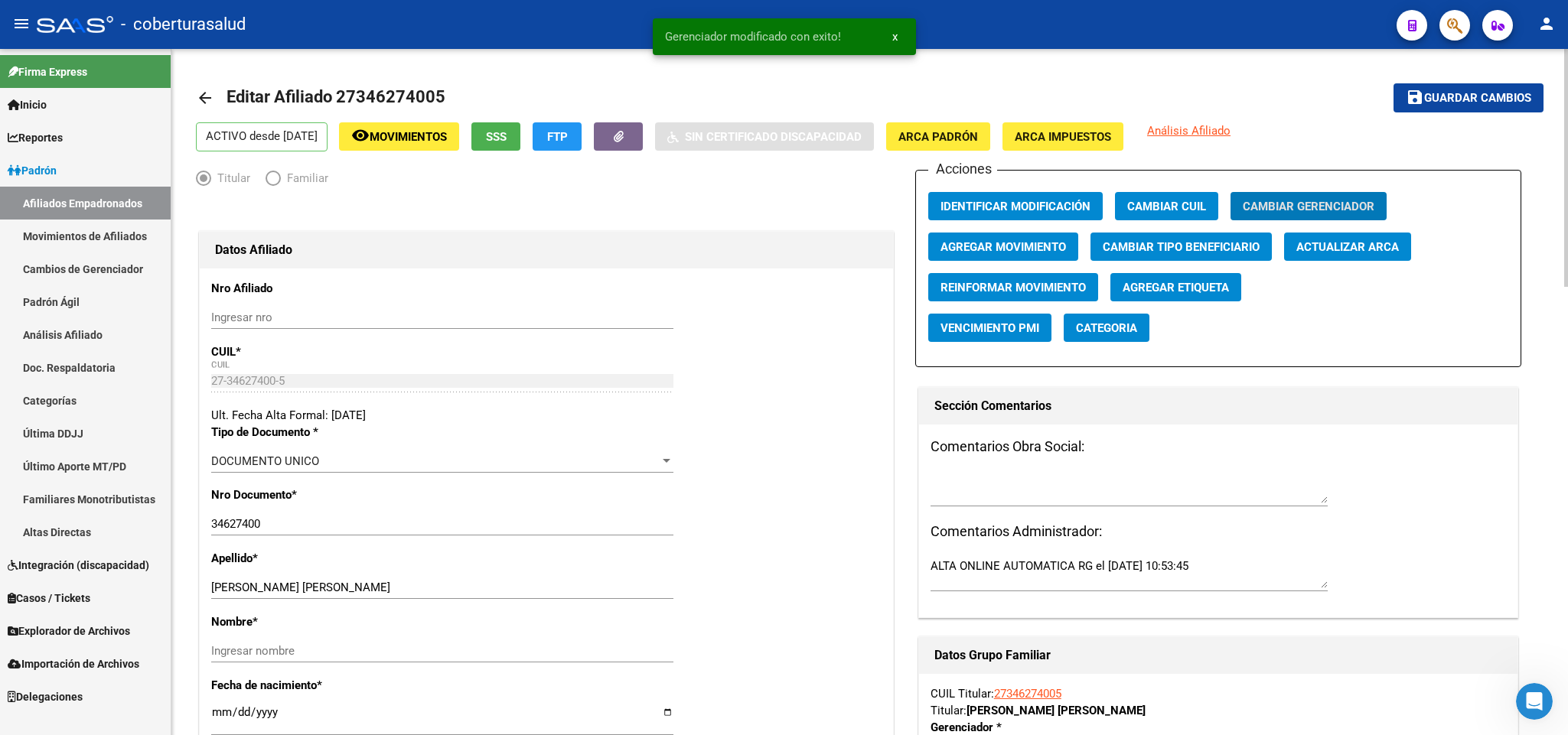
click at [999, 240] on span "Agregar Movimiento" at bounding box center [1003, 247] width 126 height 14
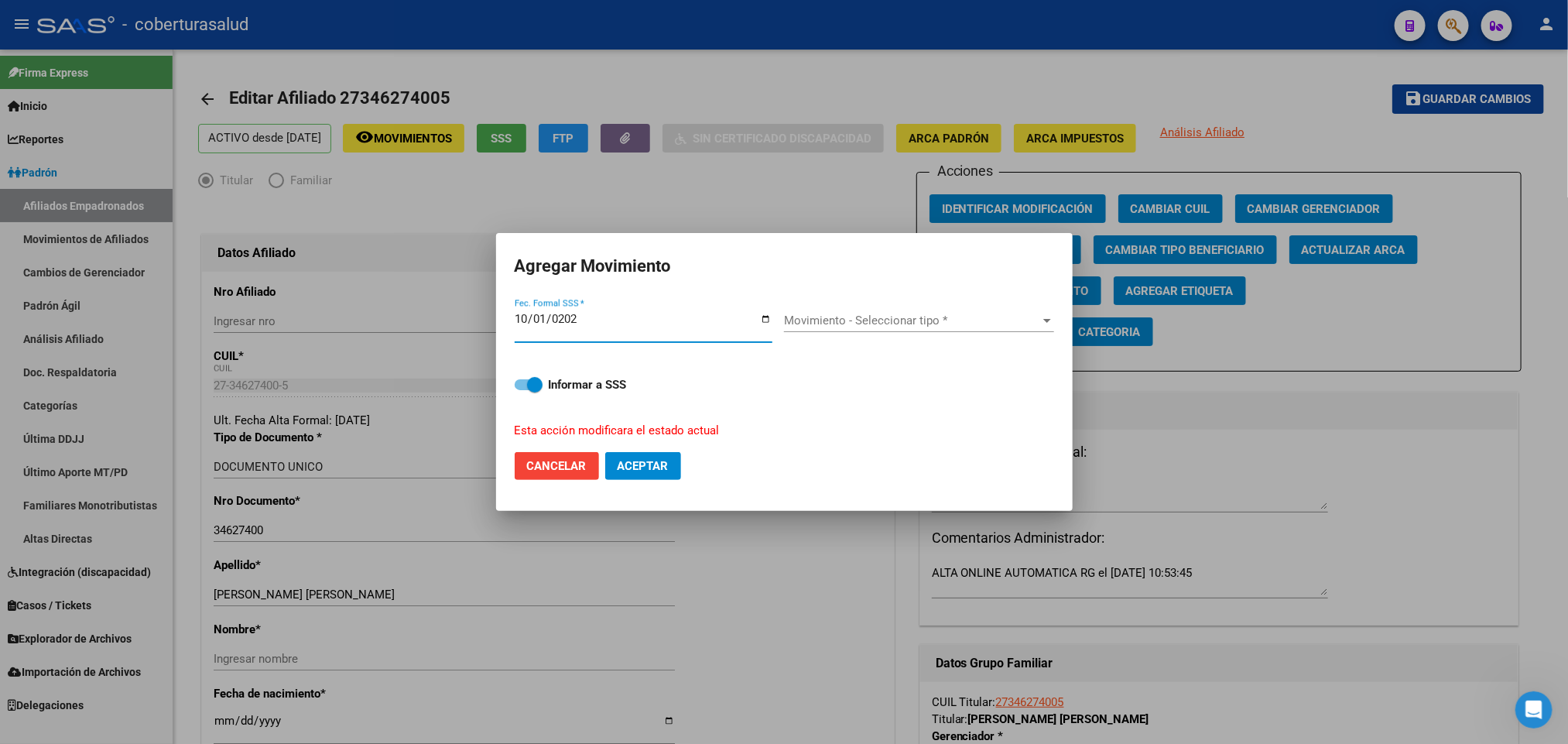
type input "[DATE]"
click at [911, 305] on div "Movimiento - Seleccionar tipo * Movimiento - Seleccionar tipo *" at bounding box center [919, 326] width 270 height 60
click at [920, 324] on span "Movimiento - Seleccionar tipo *" at bounding box center [912, 321] width 256 height 14
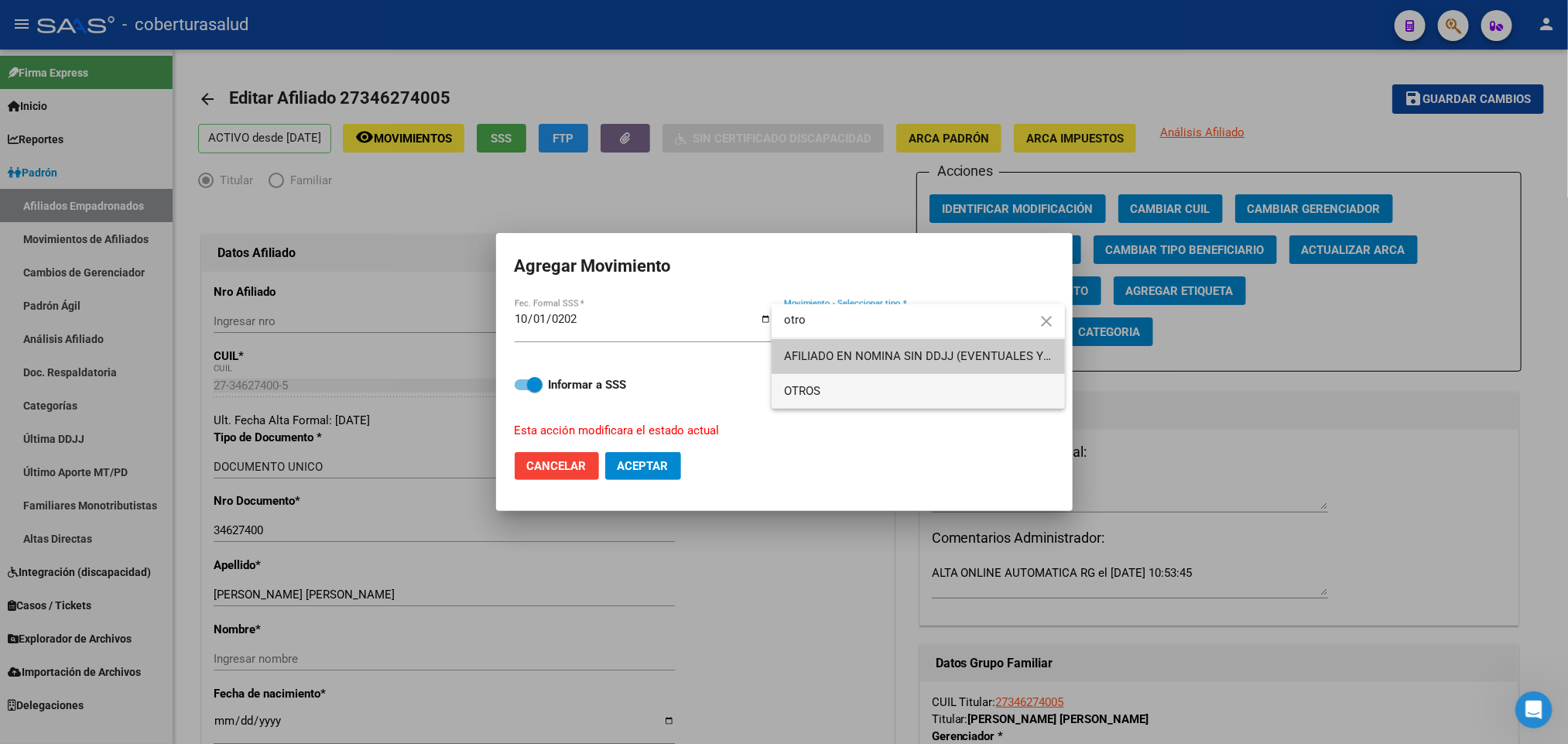
type input "otro"
click at [945, 400] on span "OTROS" at bounding box center [919, 391] width 269 height 35
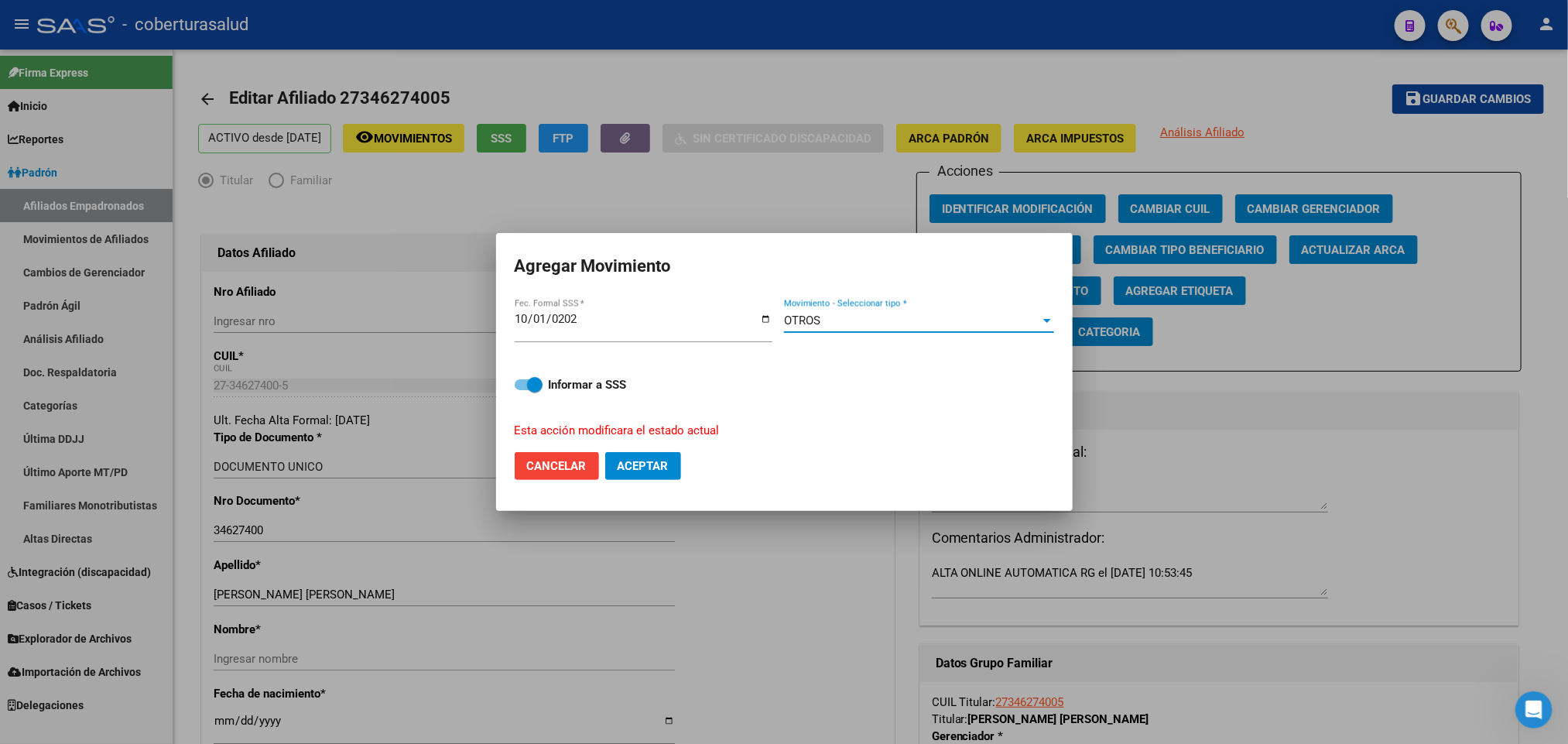
click at [623, 463] on span "Aceptar" at bounding box center [643, 466] width 51 height 14
checkbox input "false"
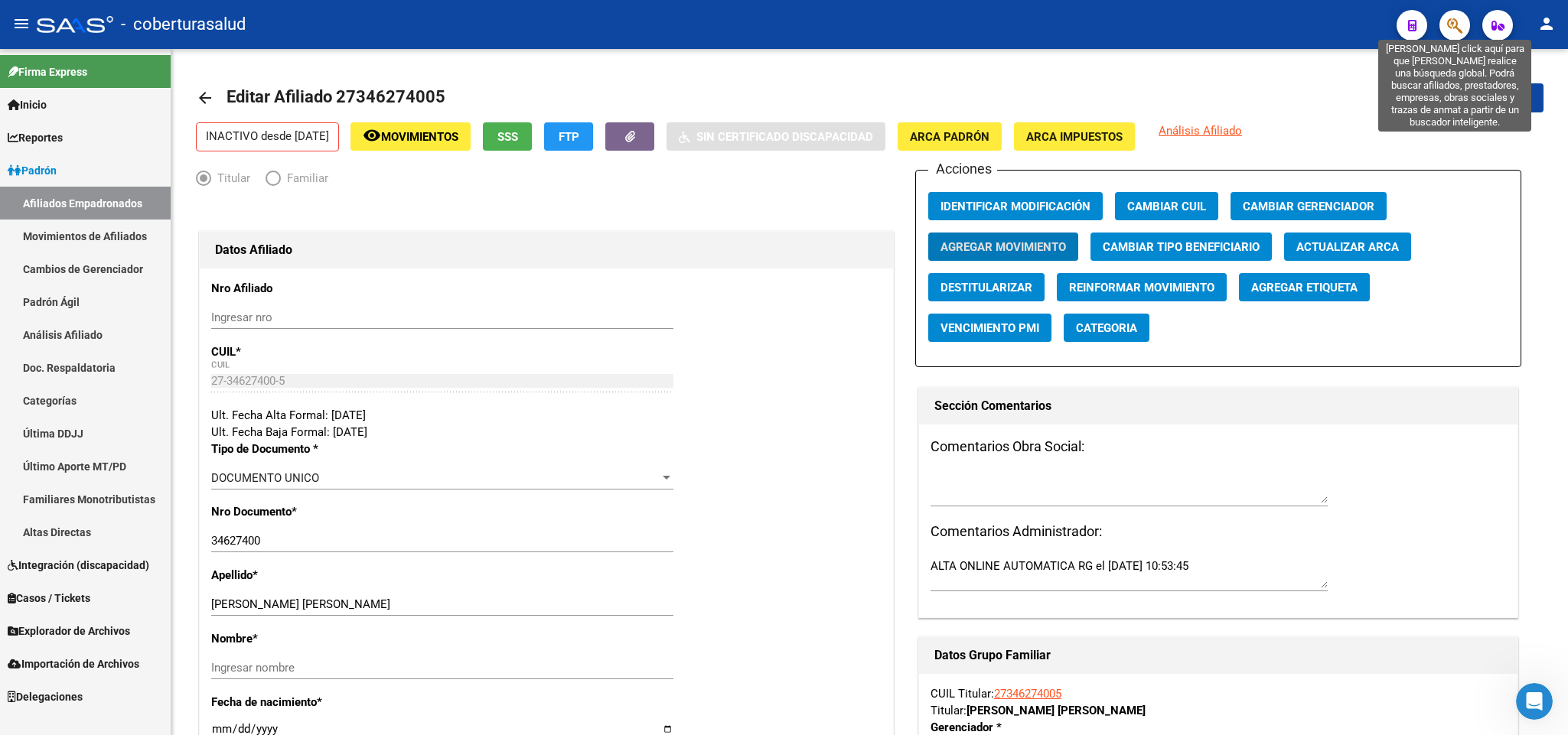
click at [1451, 17] on icon "button" at bounding box center [1454, 25] width 16 height 17
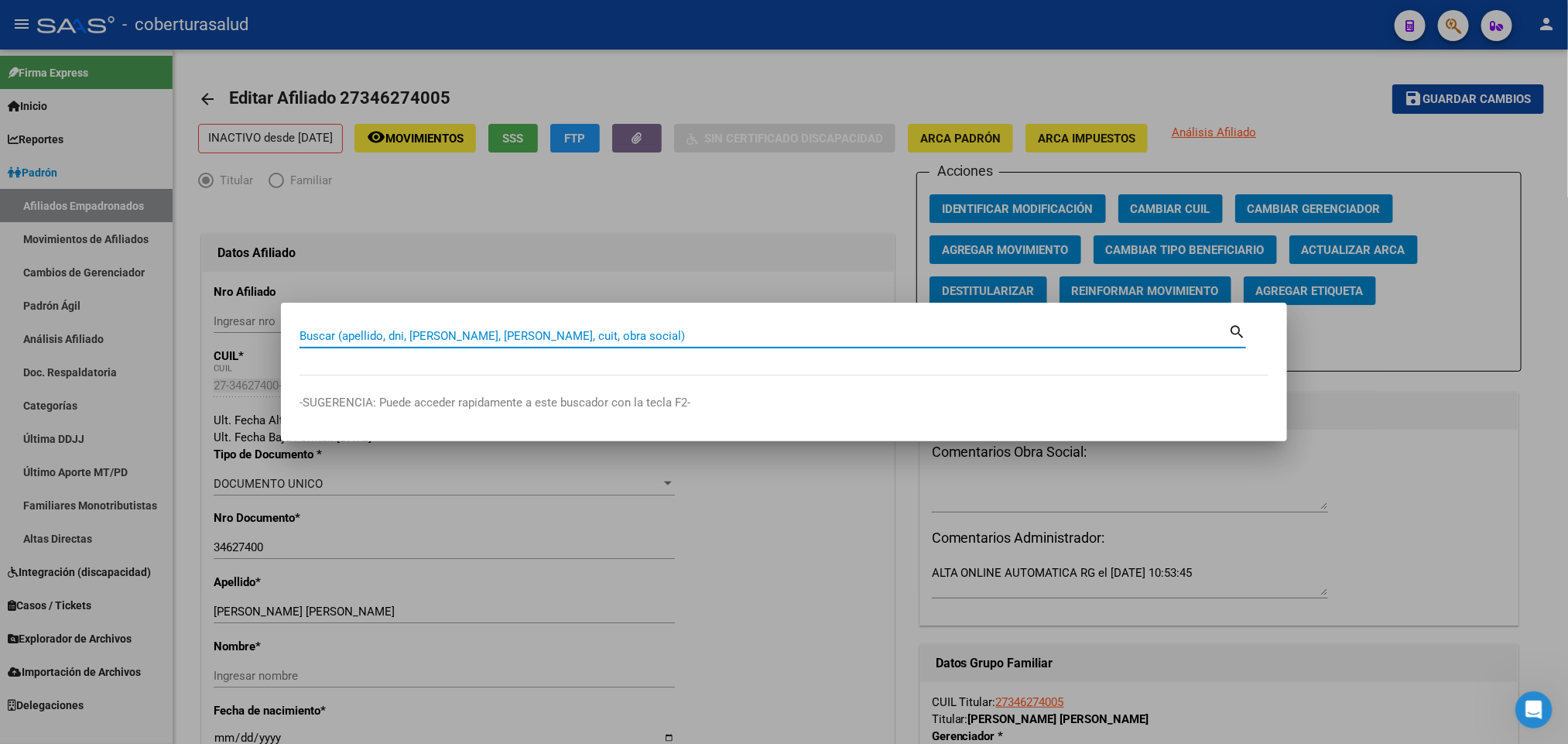
paste input "43846511"
type input "43846511"
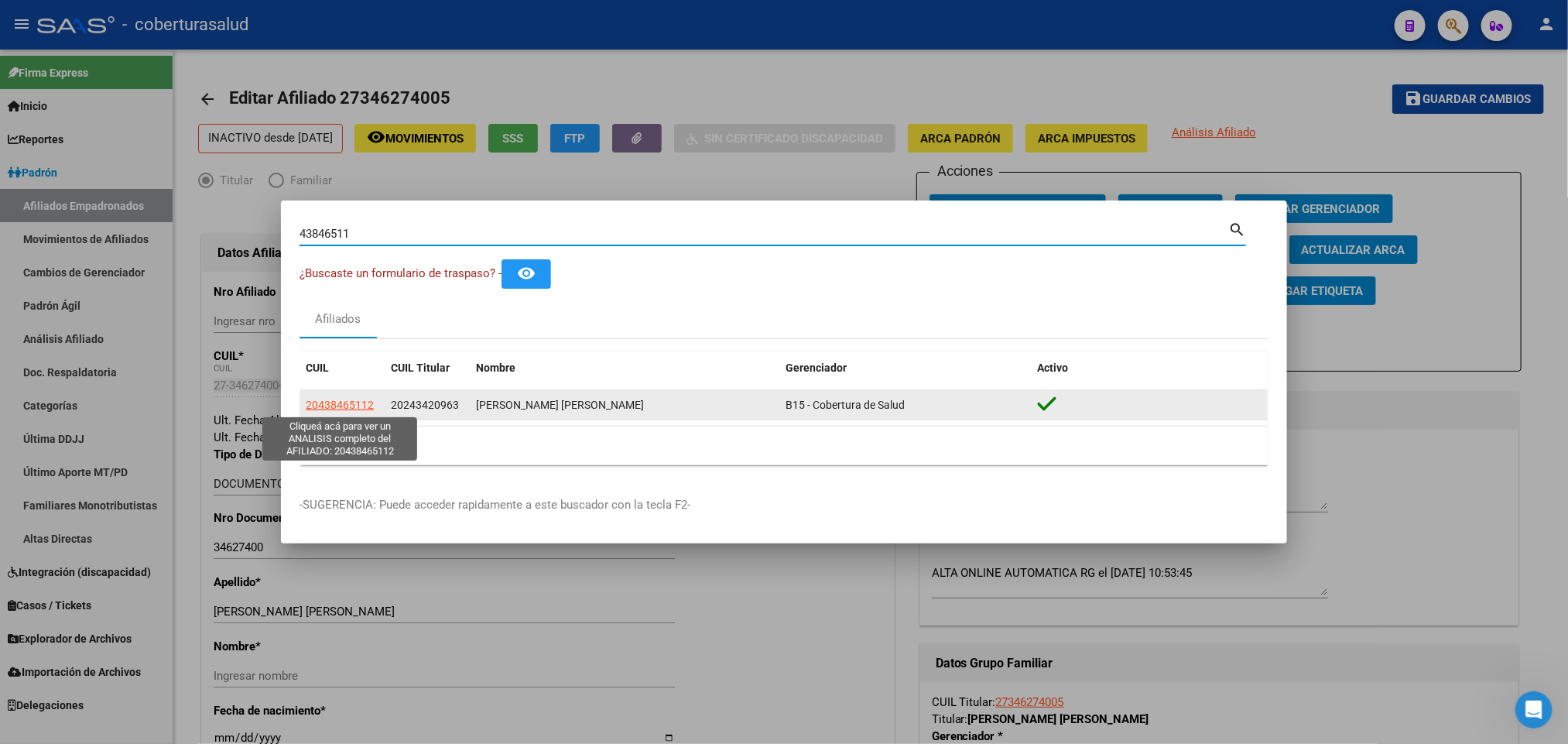
click at [350, 400] on span "20438465112" at bounding box center [339, 404] width 68 height 12
type textarea "20438465112"
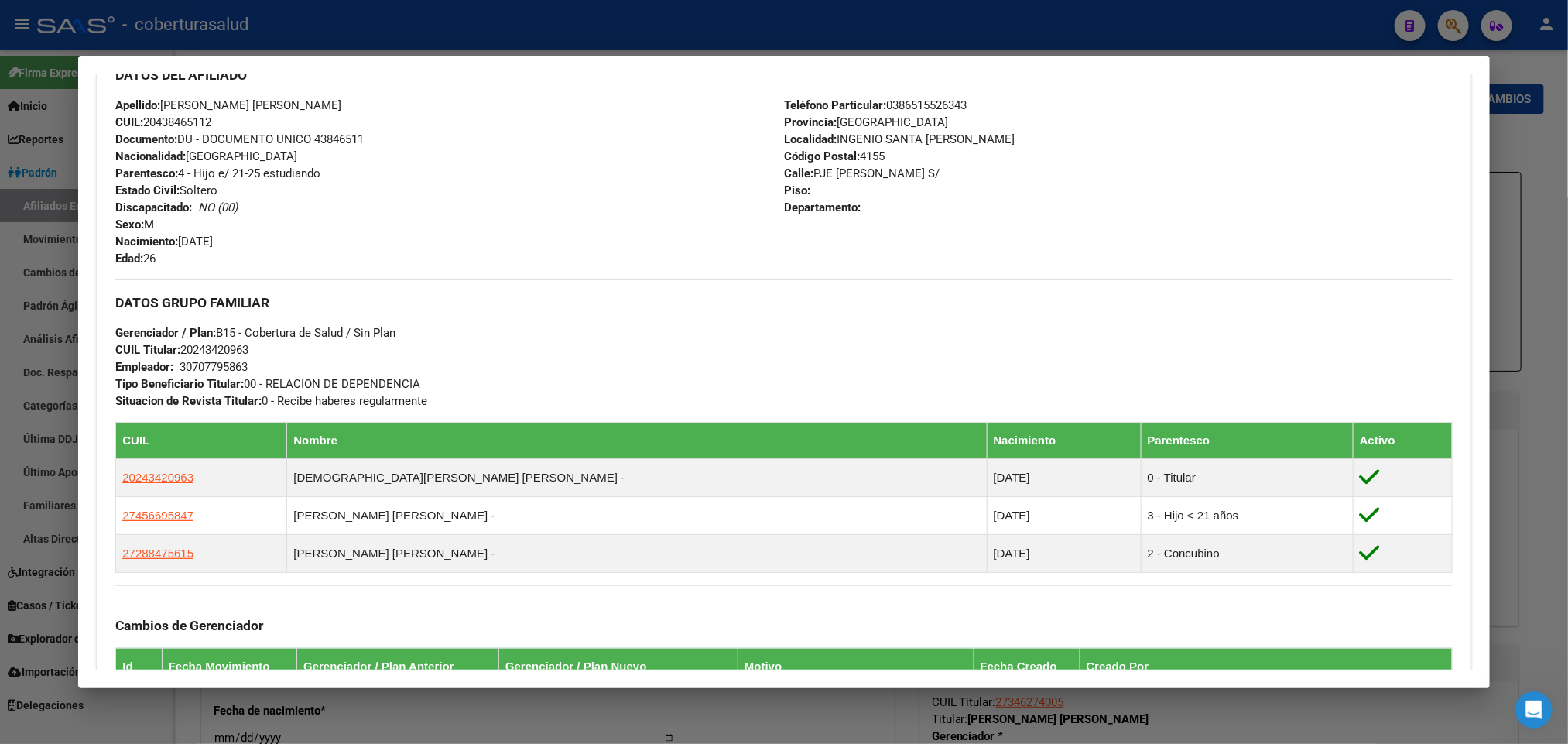
scroll to position [465, 0]
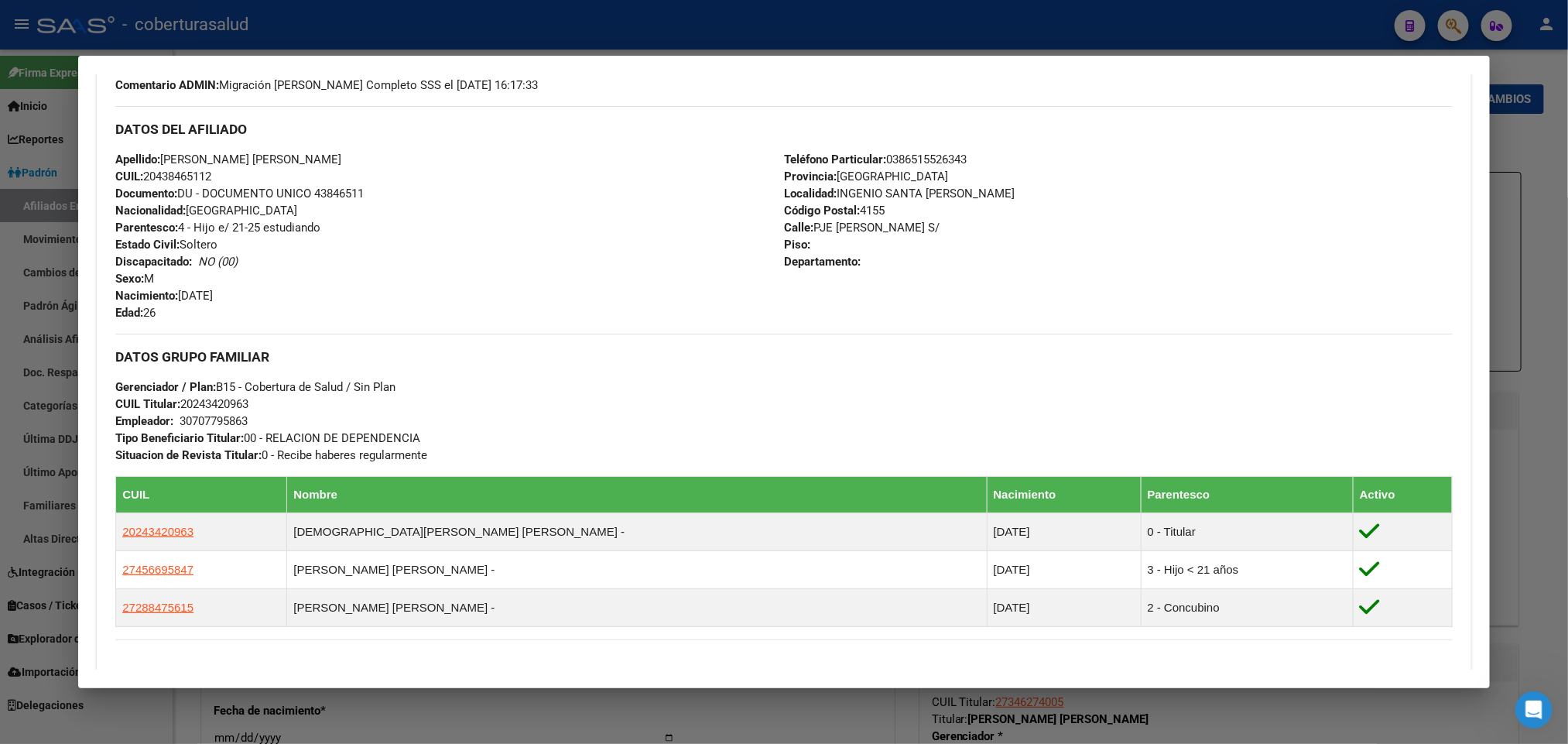
click at [172, 181] on span "CUIL: 20438465112" at bounding box center [164, 176] width 96 height 14
copy span "20438465112"
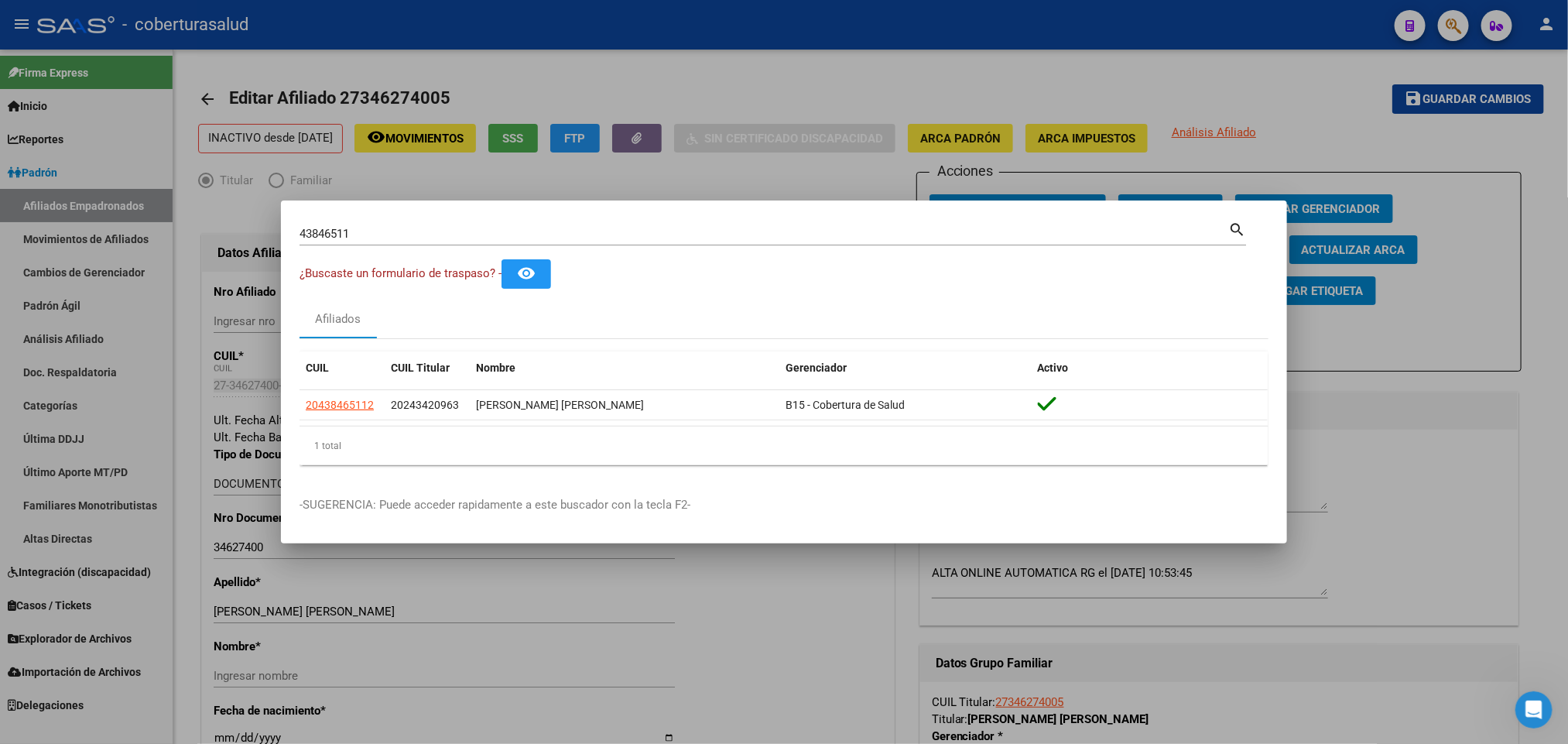
click at [1001, 225] on div "43846511 Buscar (apellido, dni, [PERSON_NAME], [PERSON_NAME], cuit, obra social)" at bounding box center [764, 234] width 929 height 23
click at [997, 237] on input "43846511" at bounding box center [764, 233] width 929 height 14
paste input "31505934"
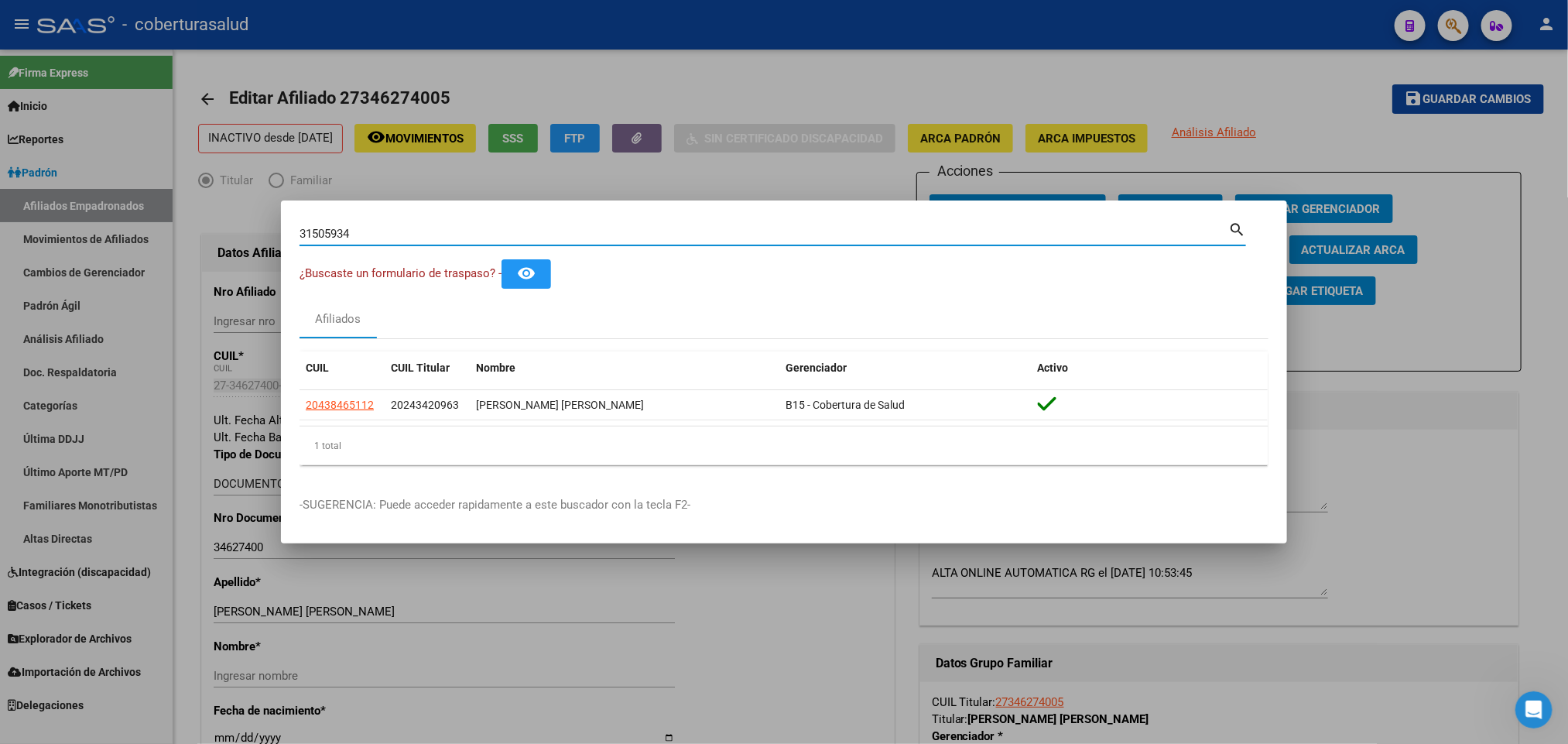
type input "31505934"
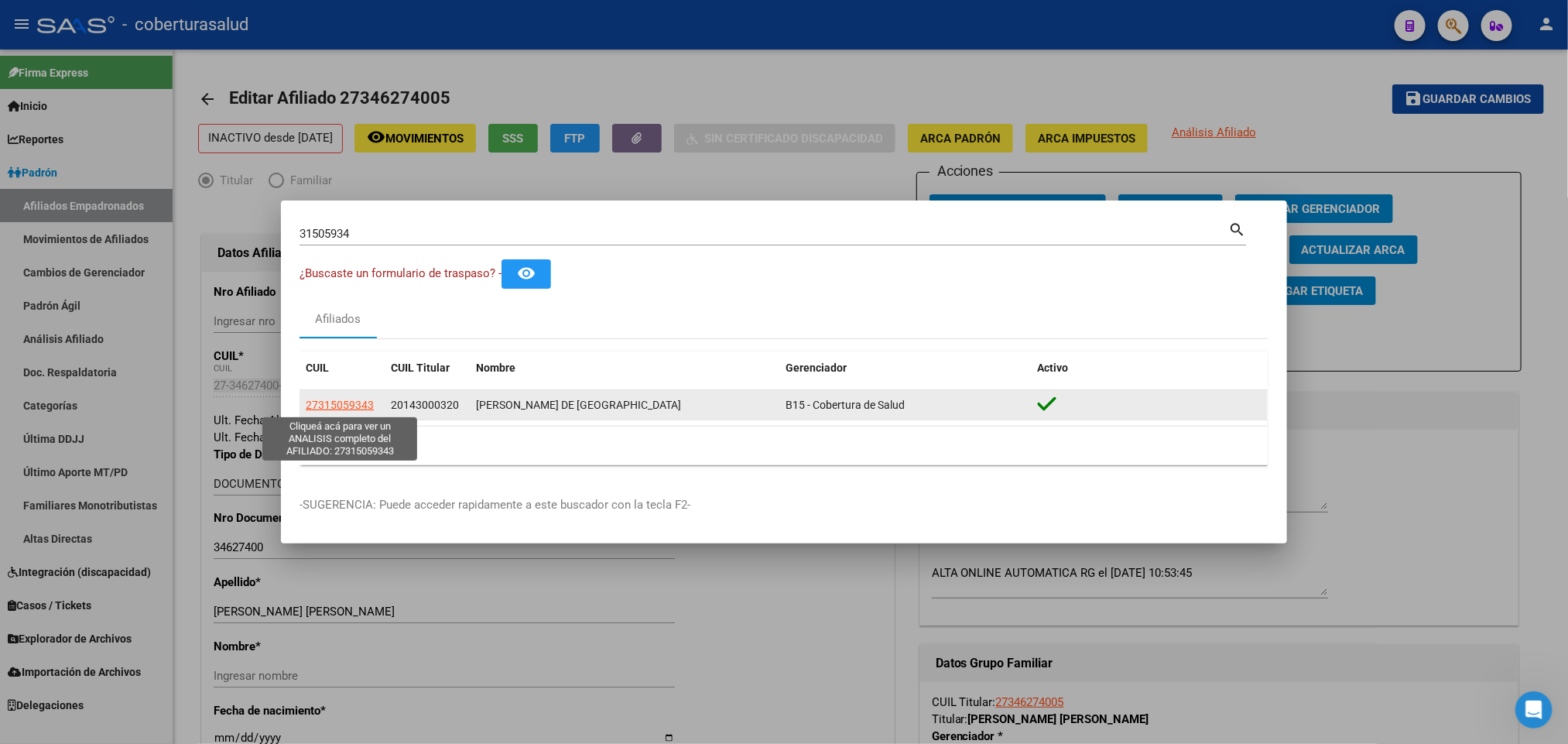
click at [368, 404] on span "27315059343" at bounding box center [339, 404] width 68 height 12
type textarea "27315059343"
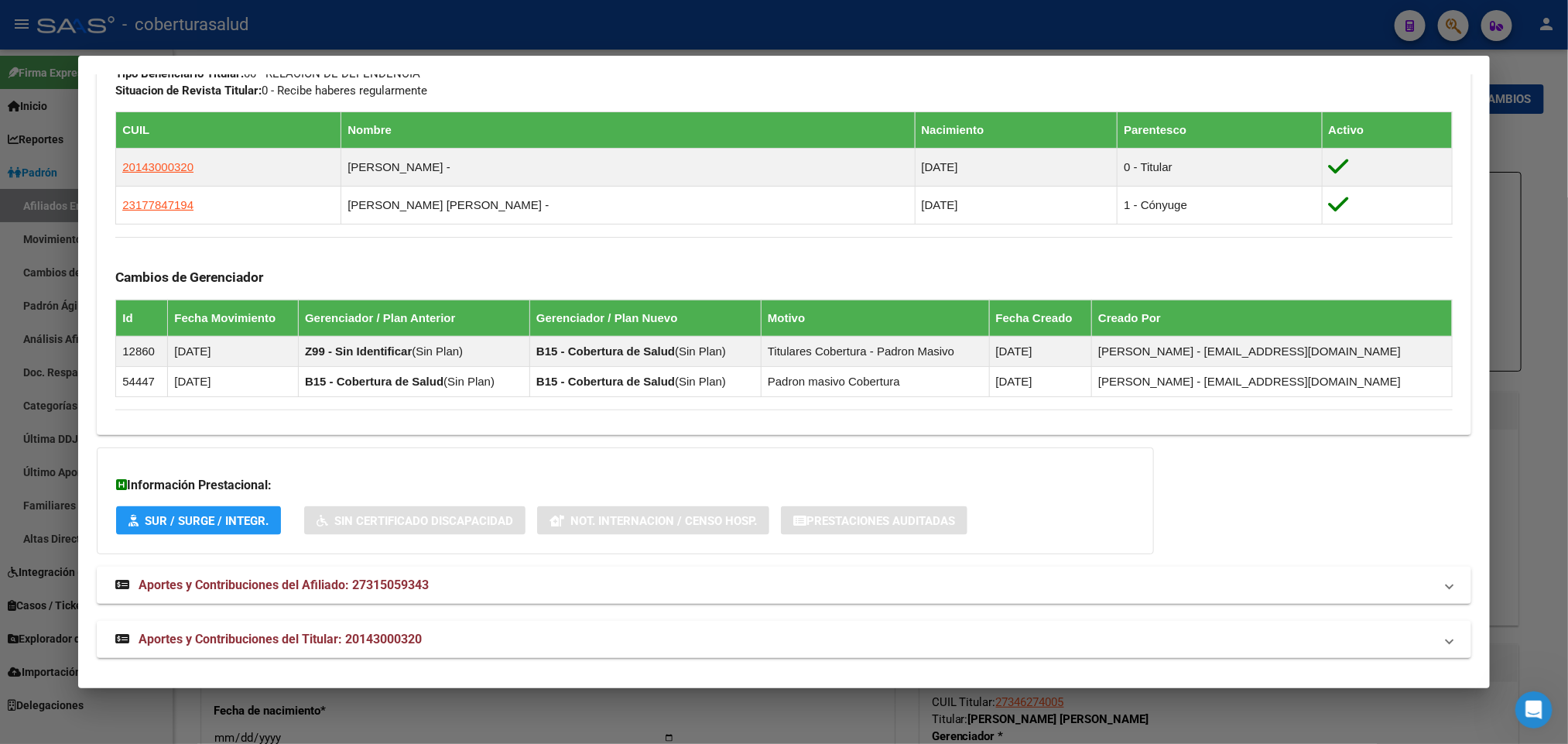
scroll to position [839, 0]
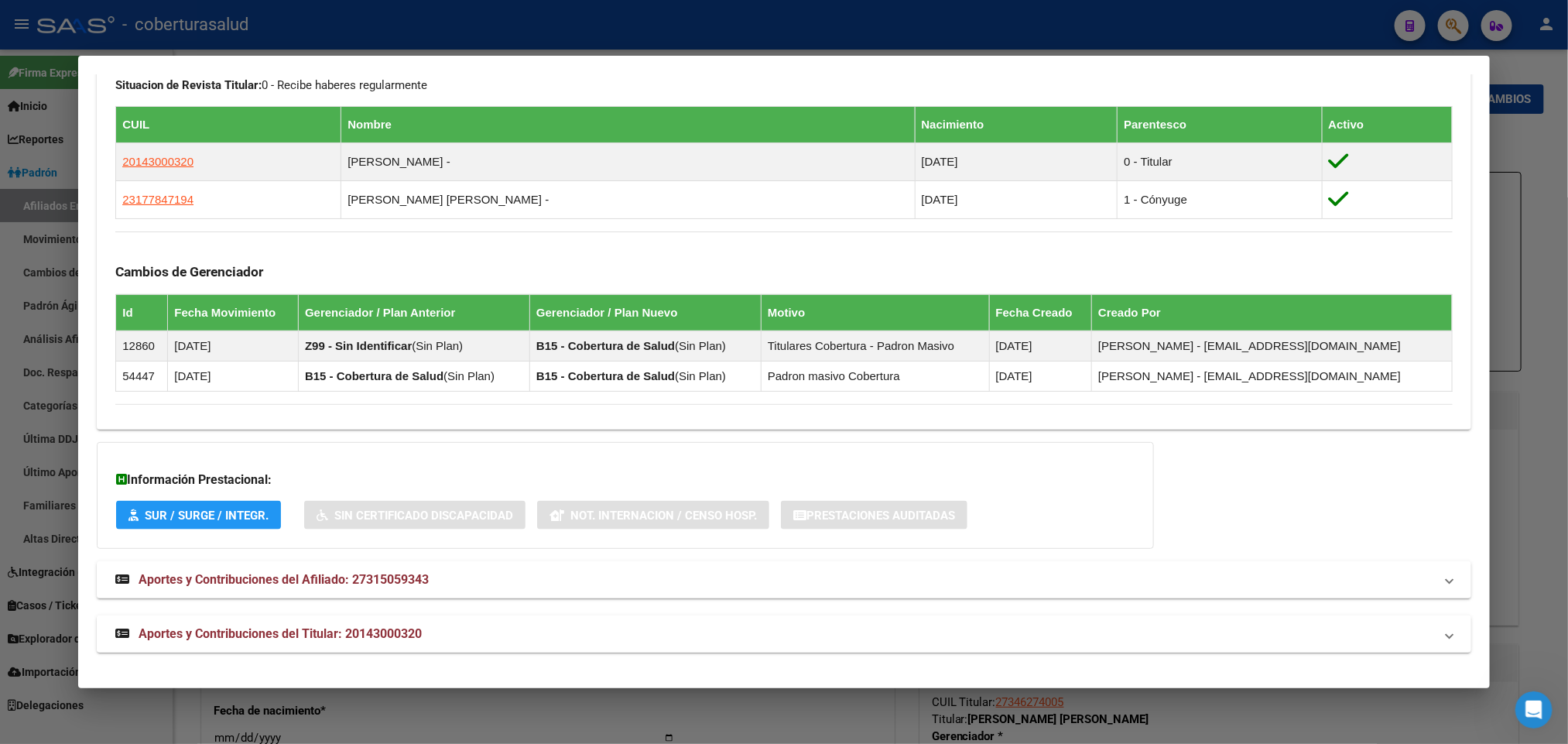
click at [383, 633] on span "Aportes y Contribuciones del Titular: 20143000320" at bounding box center [280, 634] width 283 height 15
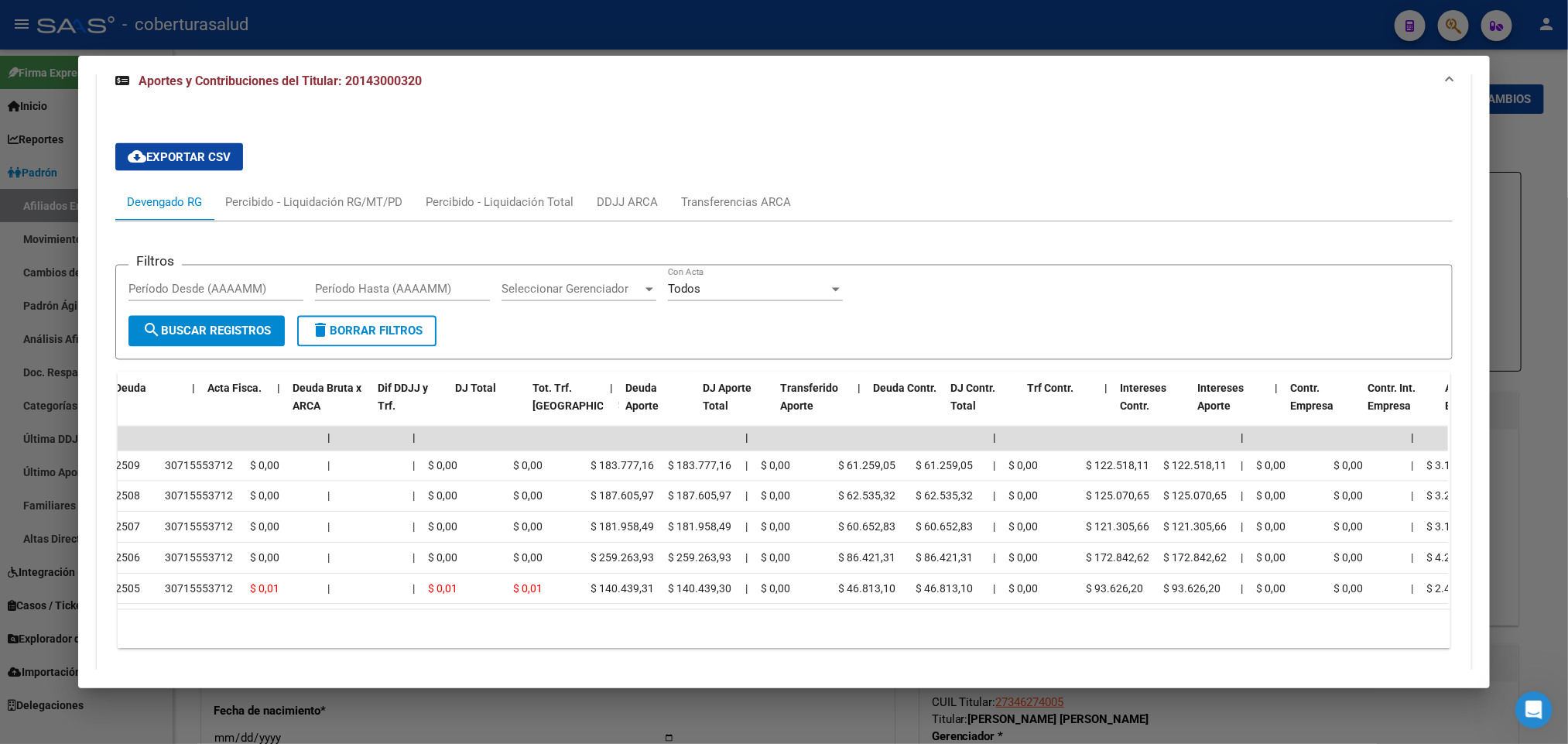
scroll to position [0, 0]
